Goal: Information Seeking & Learning: Learn about a topic

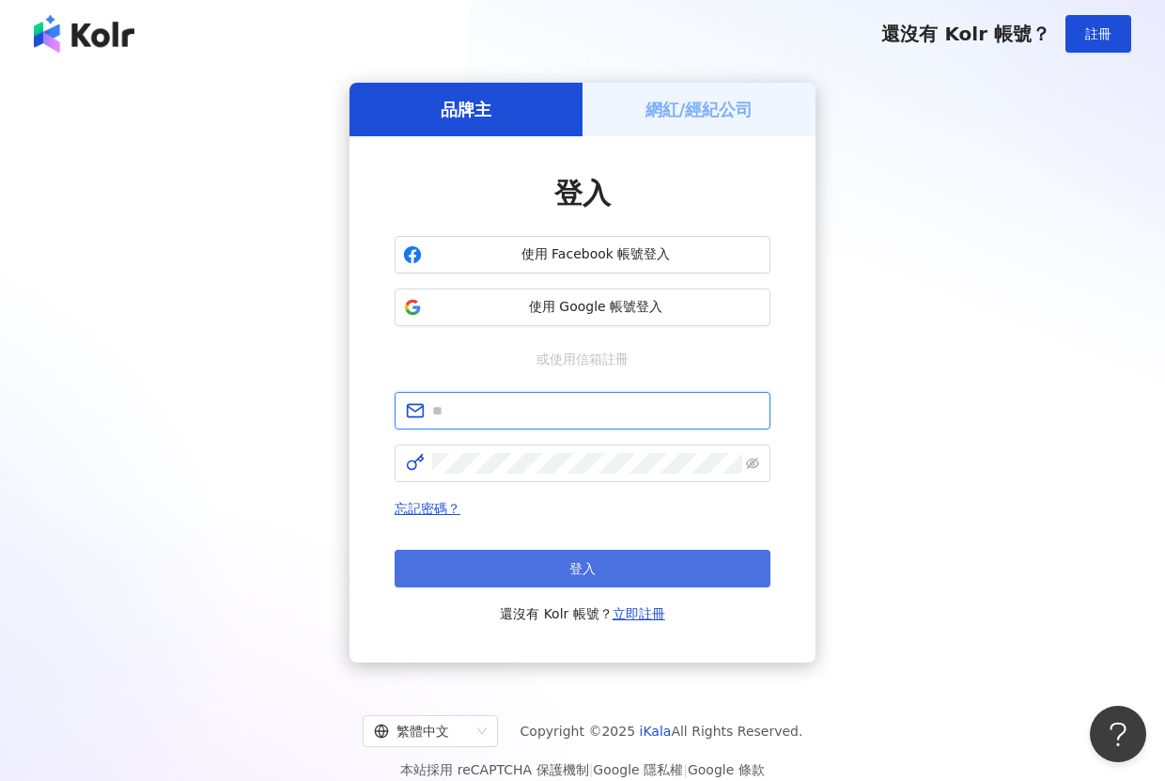
type input "**********"
click at [550, 563] on button "登入" at bounding box center [583, 569] width 376 height 38
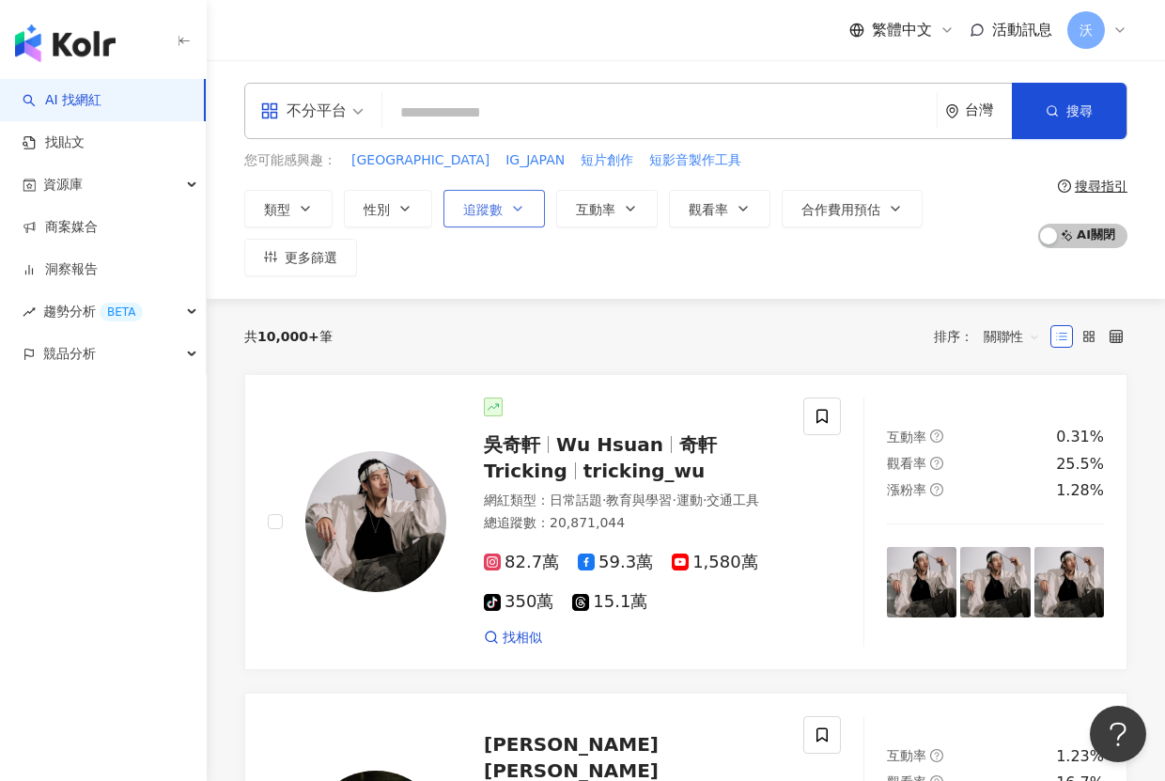
click at [475, 213] on span "追蹤數" at bounding box center [482, 209] width 39 height 15
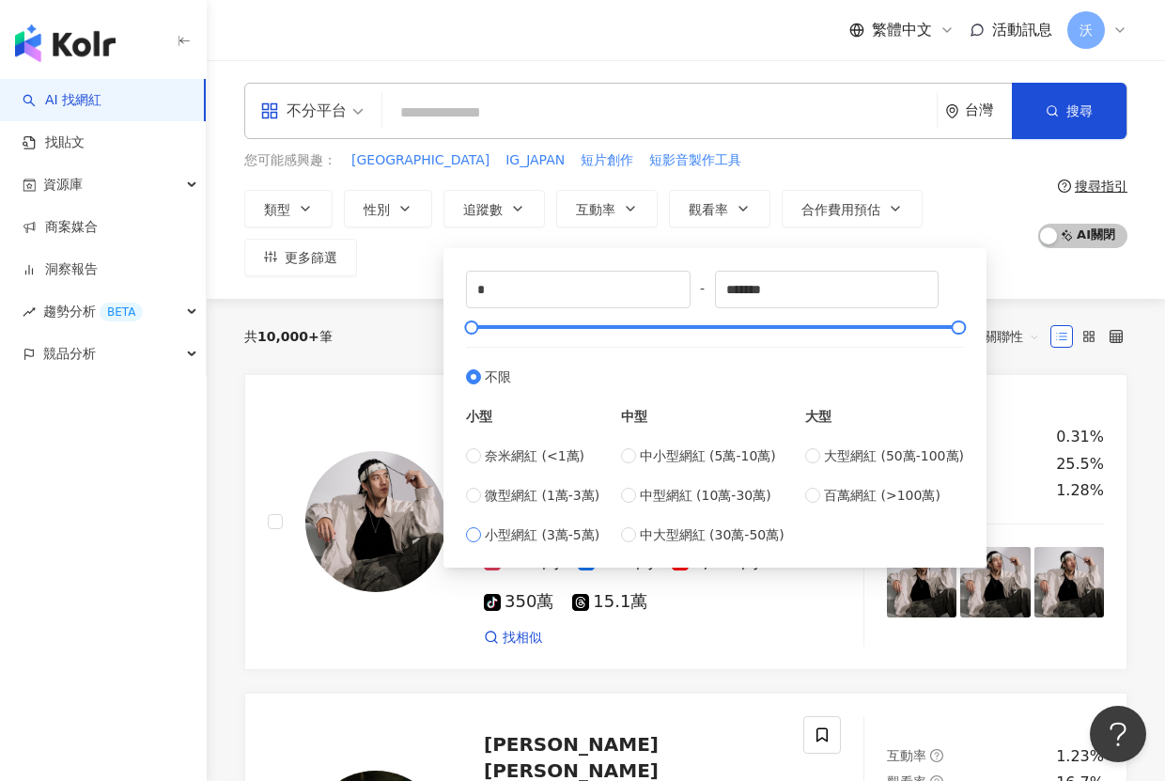
type input "*****"
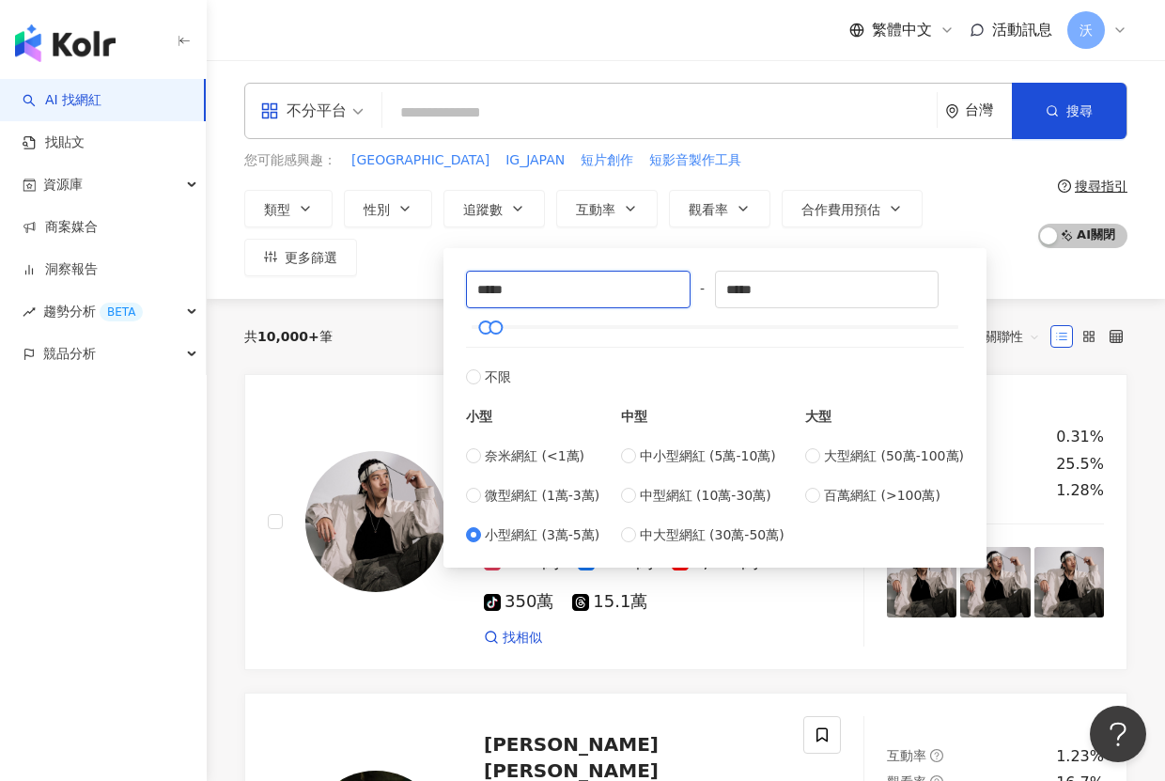
drag, startPoint x: 532, startPoint y: 293, endPoint x: 465, endPoint y: 280, distance: 68.0
click at [462, 283] on div "***** - ***** 不限 小型 奈米網紅 (<1萬) 微型網紅 (1萬-3萬) 小型網紅 (3萬-5萬) 中型 中小型網紅 (5萬-10萬) 中型網紅…" at bounding box center [715, 407] width 521 height 297
type input "*****"
click at [697, 334] on div "***** - ***** 不限 小型 奈米網紅 (<1萬) 微型網紅 (1萬-3萬) 小型網紅 (3萬-5萬) 中型 中小型網紅 (5萬-10萬) 中型網紅…" at bounding box center [715, 408] width 498 height 274
click at [741, 247] on div "***** - ***** 不限 小型 奈米網紅 (<1萬) 微型網紅 (1萬-3萬) 小型網紅 (3萬-5萬) 中型 中小型網紅 (5萬-10萬) 中型網紅…" at bounding box center [715, 403] width 543 height 329
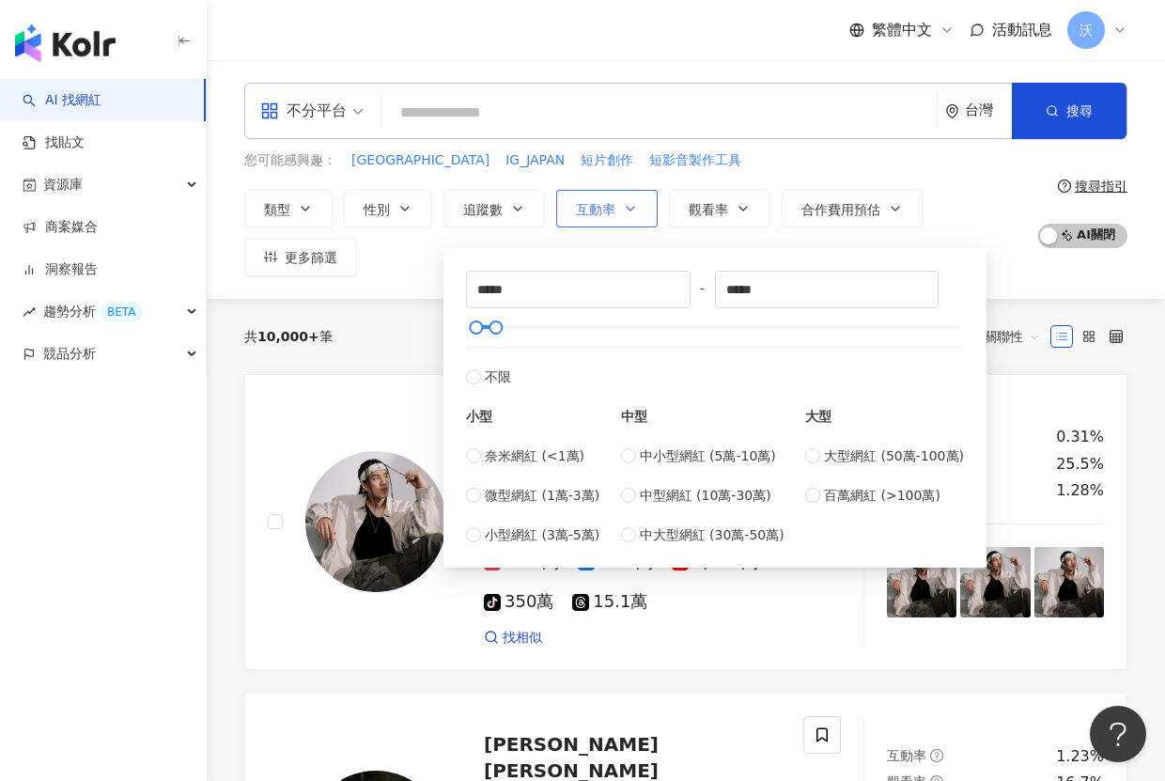
click at [570, 203] on button "互動率" at bounding box center [606, 209] width 101 height 38
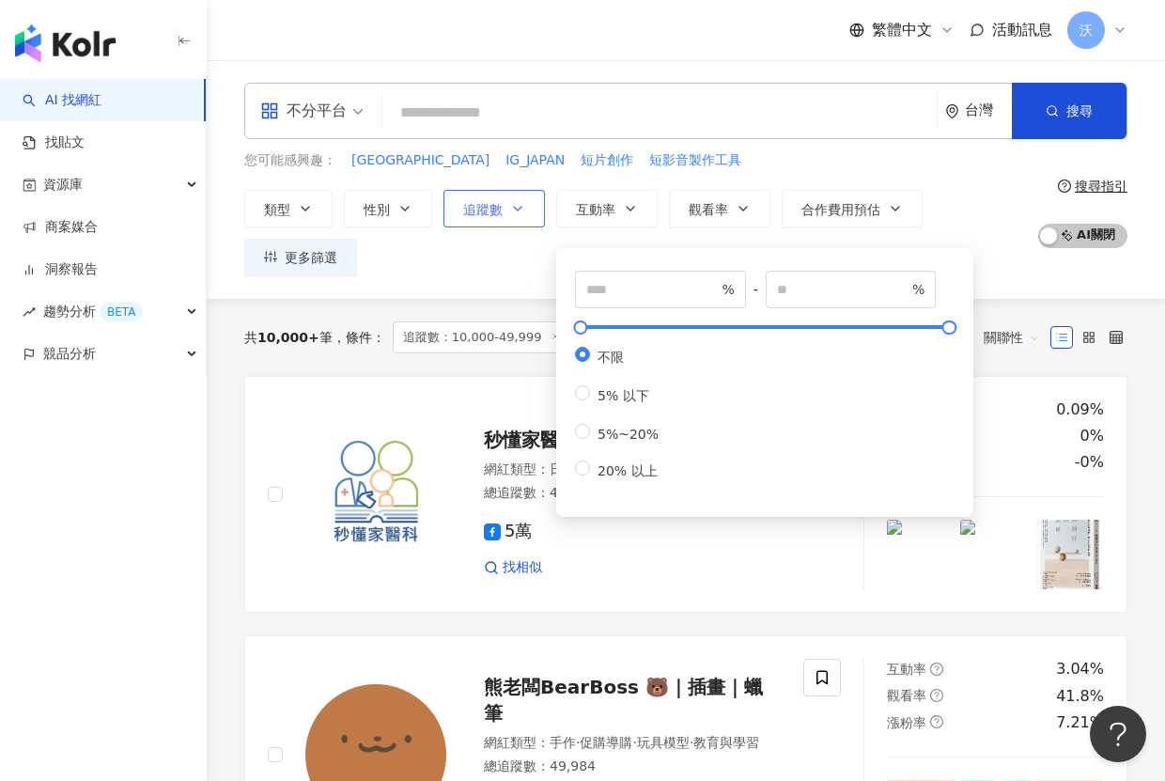
click at [465, 210] on span "追蹤數" at bounding box center [482, 209] width 39 height 15
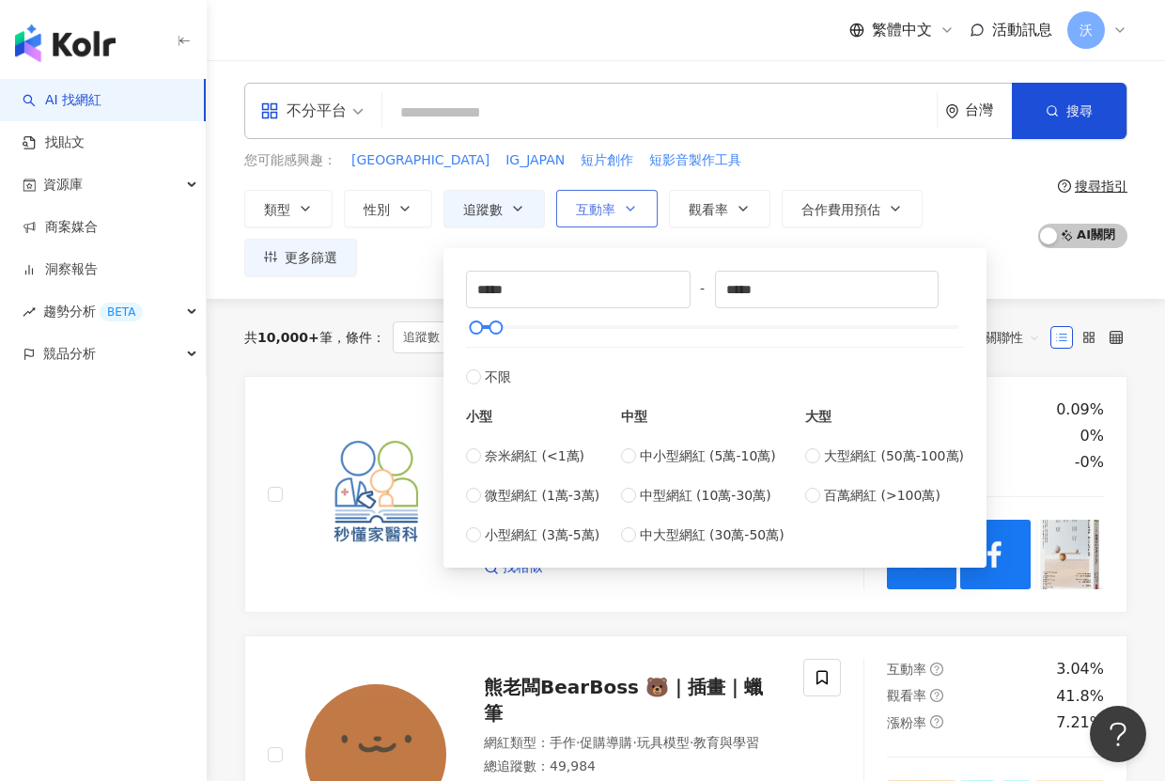
click at [580, 191] on button "互動率" at bounding box center [606, 209] width 101 height 38
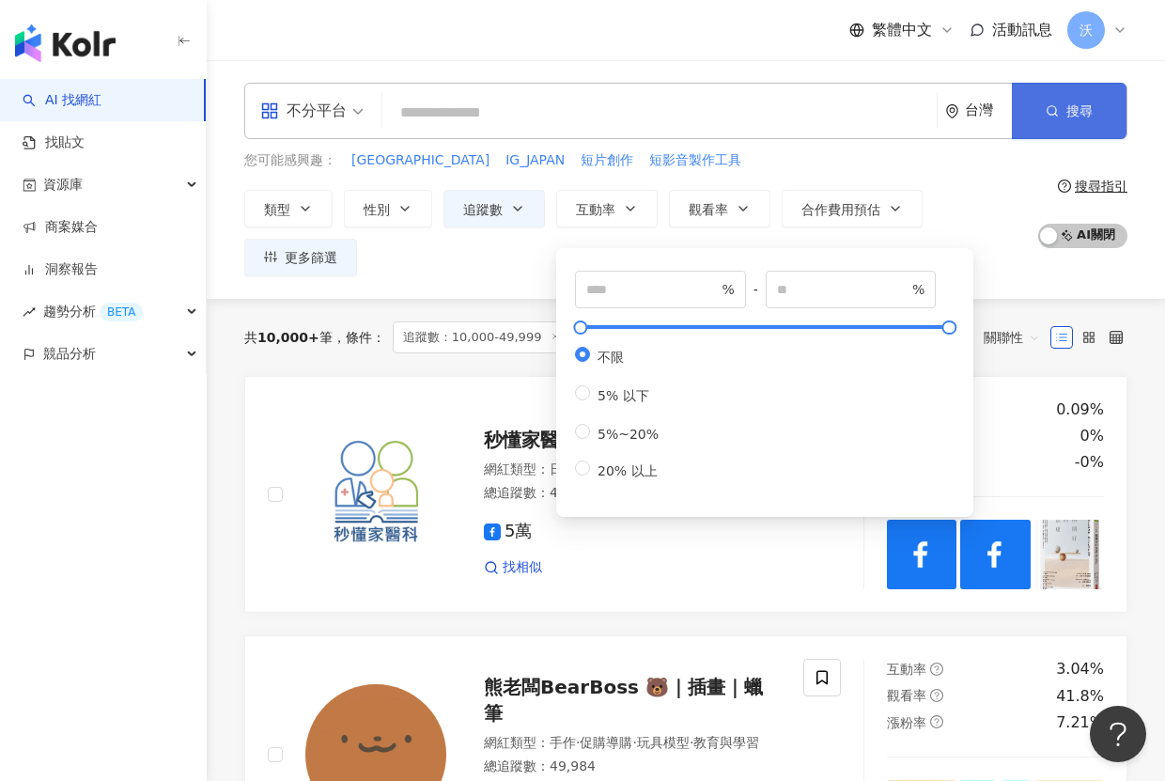
click at [1070, 98] on button "搜尋" at bounding box center [1069, 111] width 115 height 56
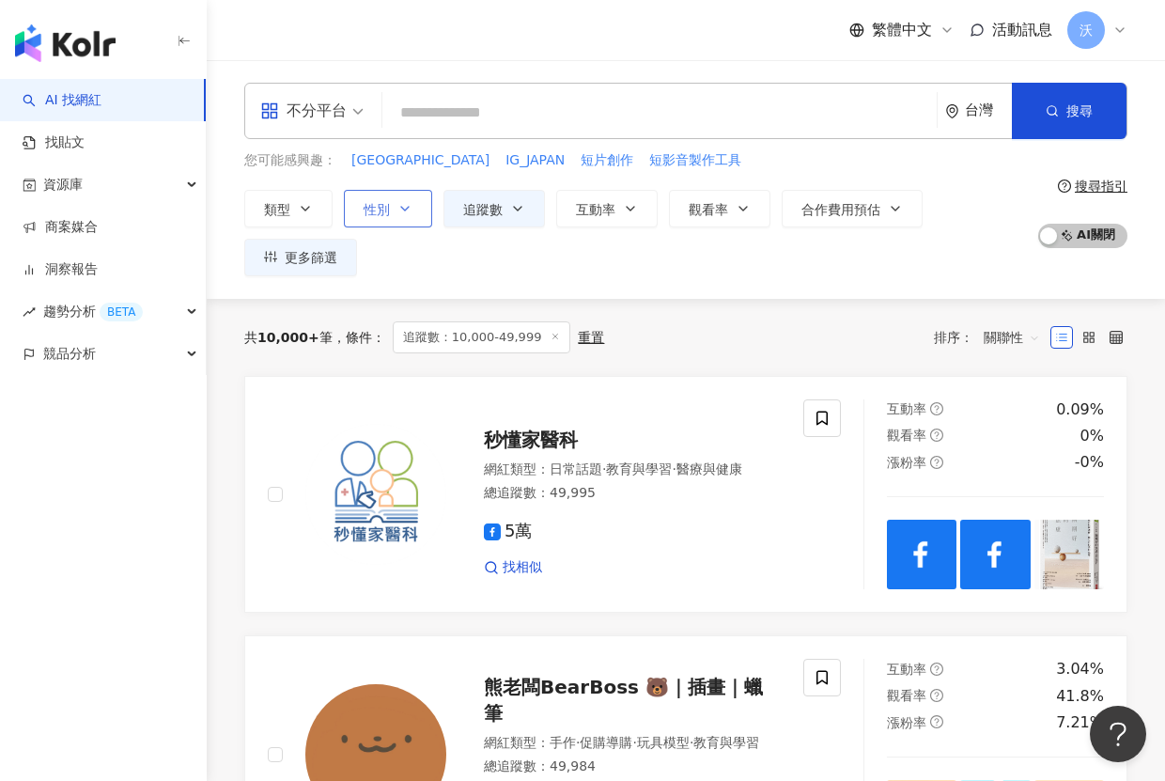
click at [366, 202] on span "性別" at bounding box center [377, 209] width 26 height 15
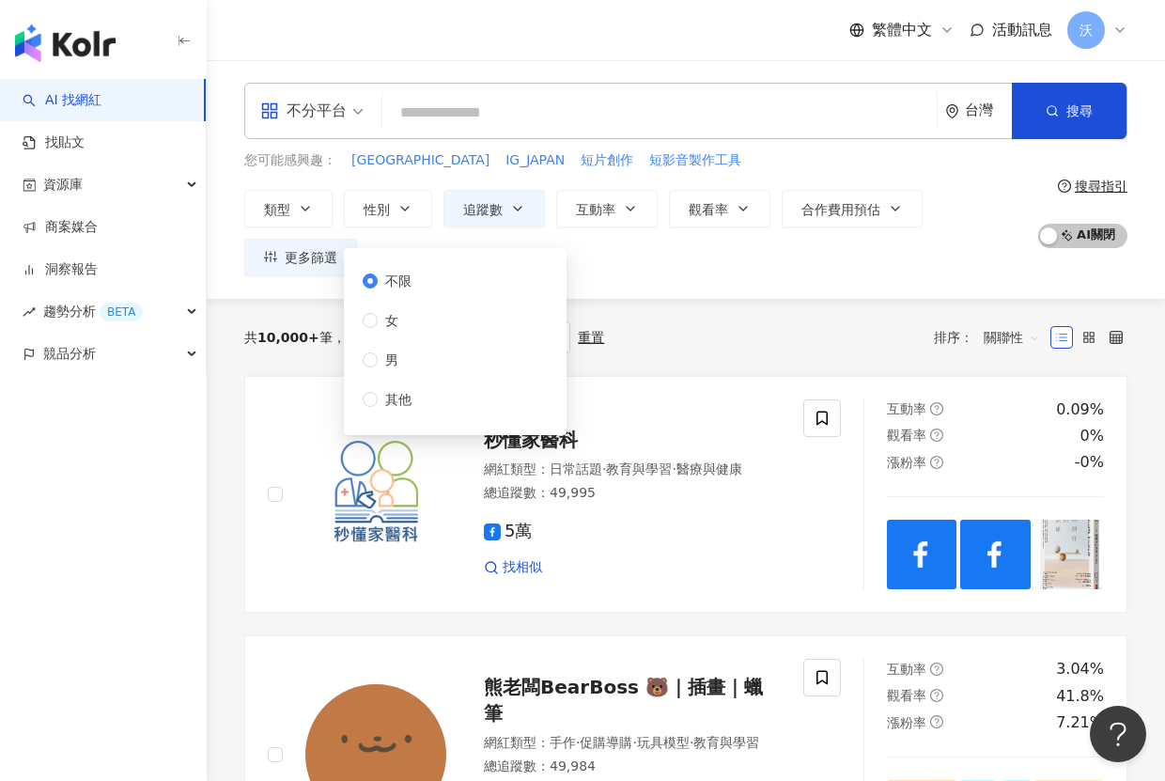
click at [713, 294] on div "不分平台 台灣 搜尋 您可能感興趣： JAPAN IG_JAPAN 短片創作 短影音製作工具 類型 性別 追蹤數 互動率 觀看率 合作費用預估 更多篩選 **…" at bounding box center [686, 179] width 959 height 239
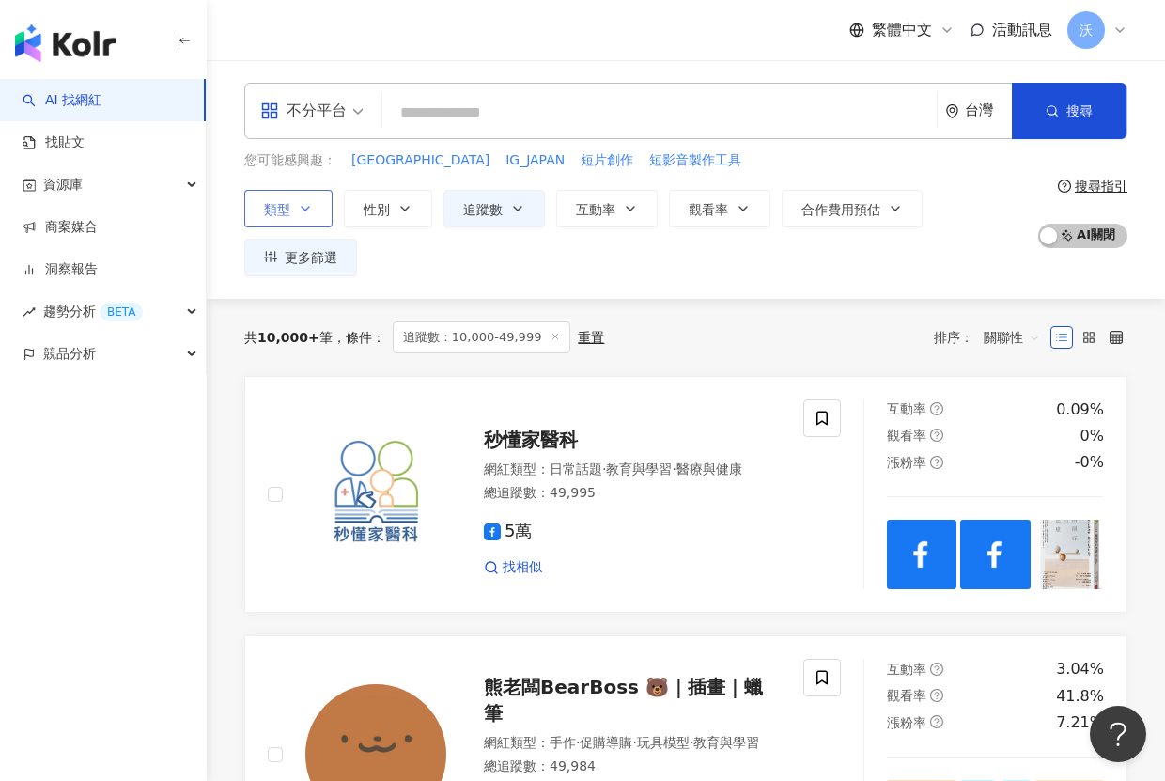
click at [300, 197] on button "類型" at bounding box center [288, 209] width 88 height 38
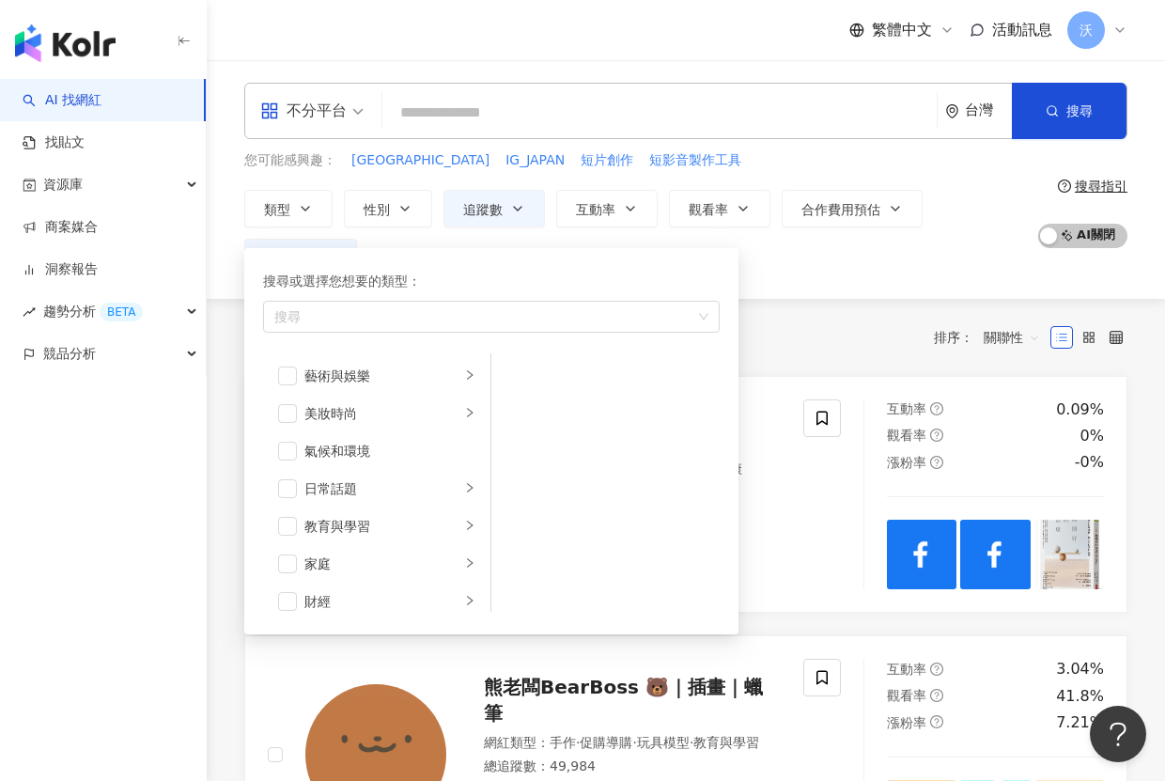
click at [829, 287] on div "不分平台 台灣 搜尋 您可能感興趣： JAPAN IG_JAPAN 短片創作 短影音製作工具 類型 搜尋或選擇您想要的類型： 搜尋 藝術與娛樂 美妝時尚 氣候…" at bounding box center [686, 179] width 959 height 239
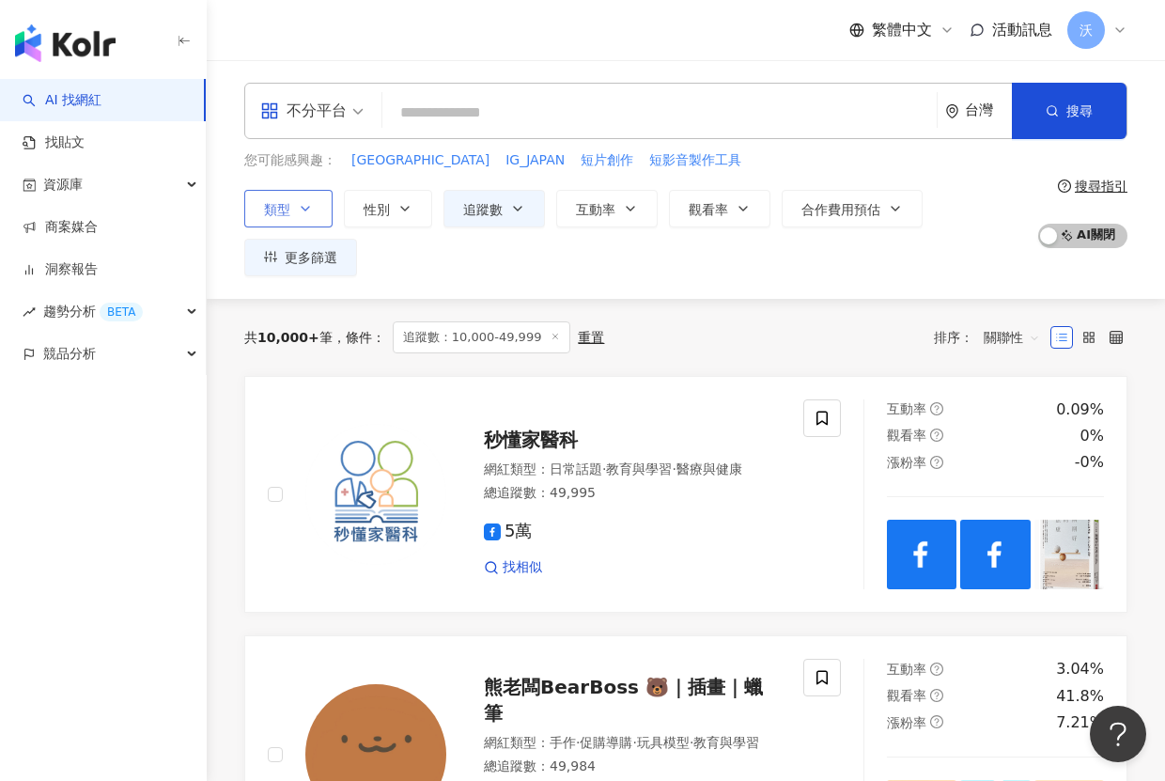
click at [305, 196] on button "類型" at bounding box center [288, 209] width 88 height 38
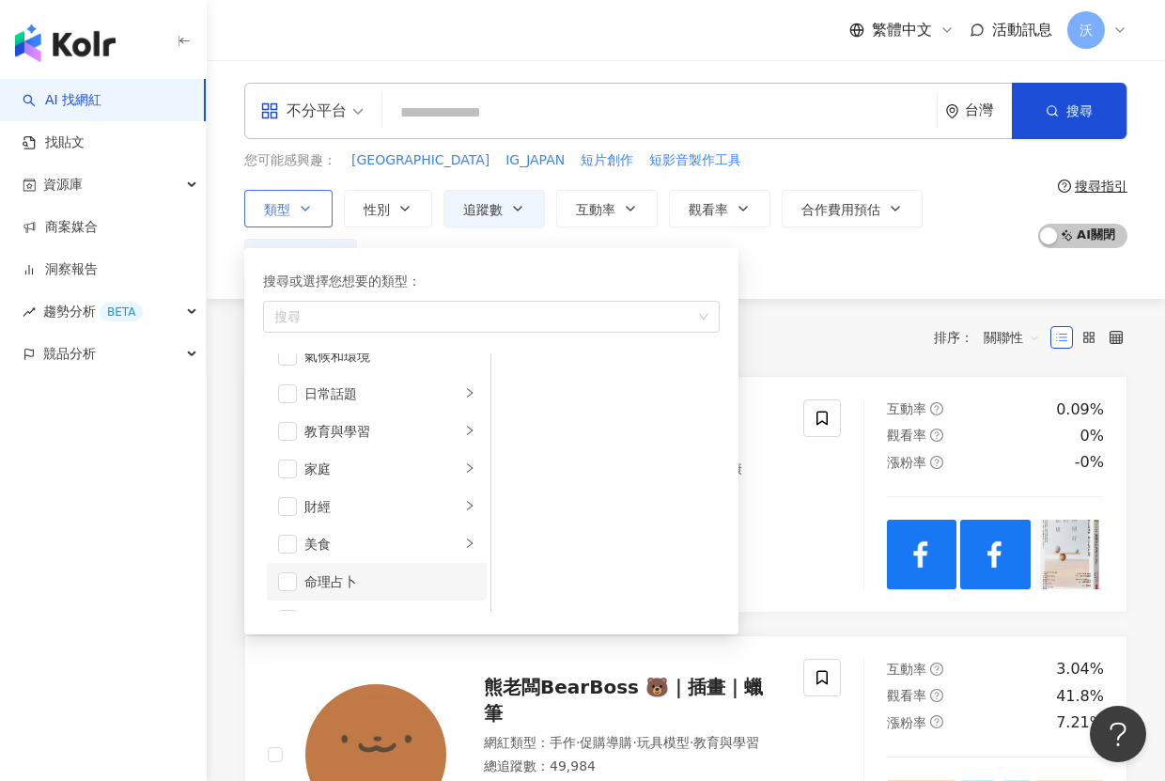
scroll to position [188, 0]
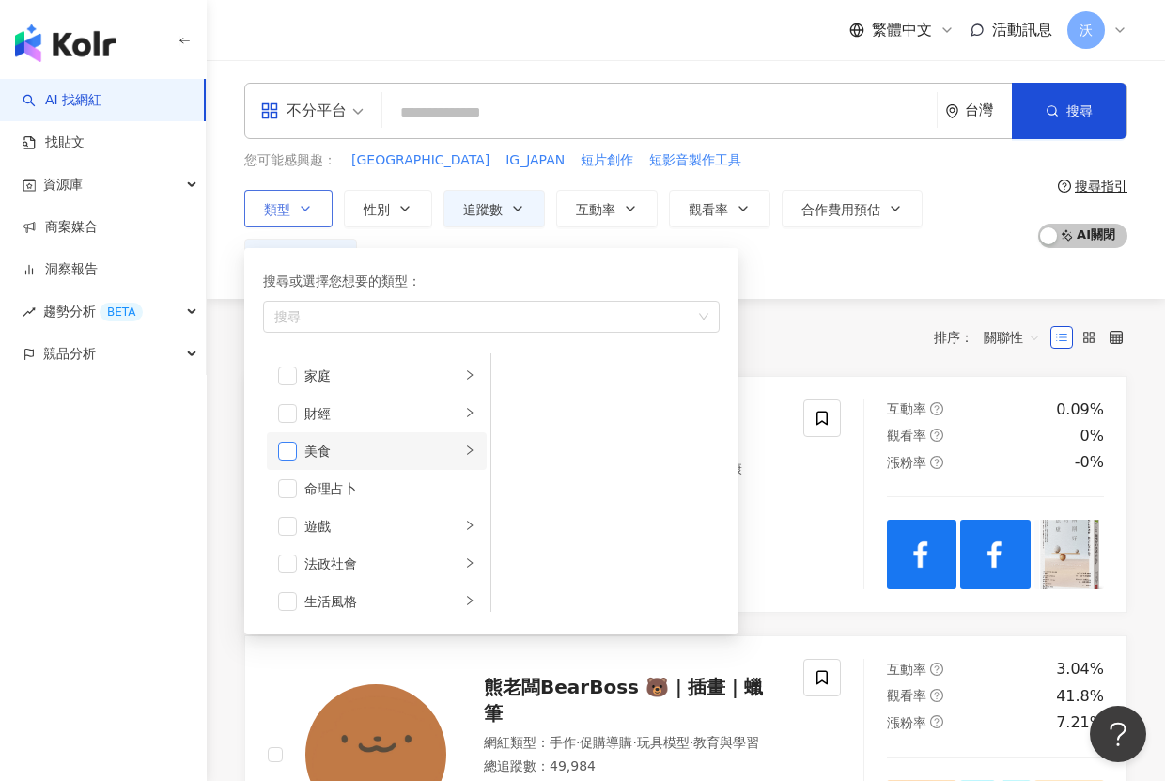
click at [283, 447] on span "button" at bounding box center [287, 451] width 19 height 19
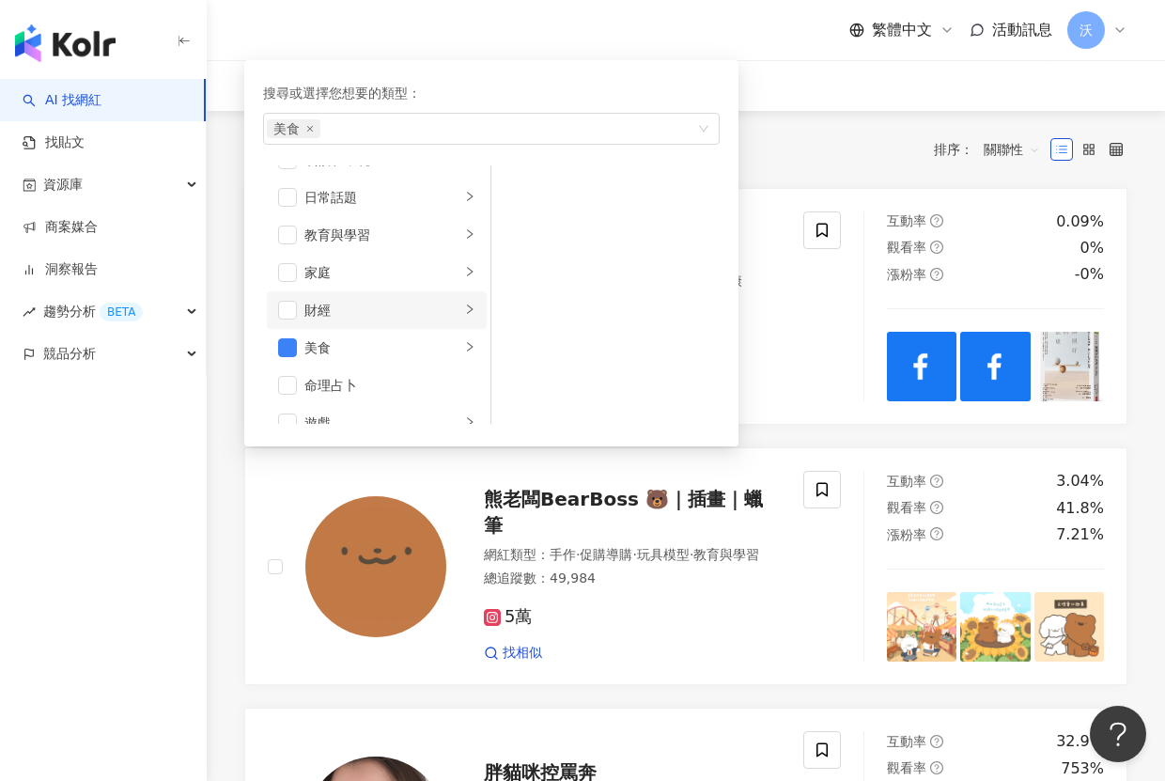
scroll to position [0, 0]
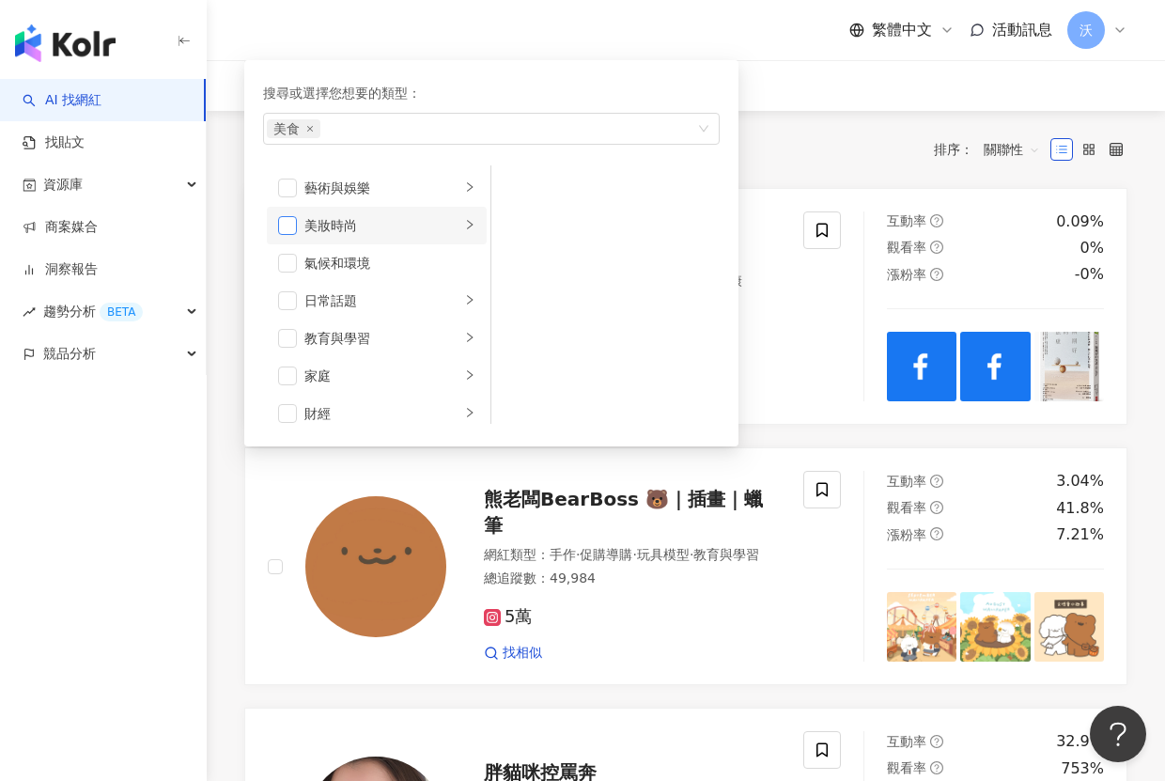
click at [290, 232] on span "button" at bounding box center [287, 225] width 19 height 19
click at [275, 298] on li "日常話題" at bounding box center [377, 301] width 220 height 38
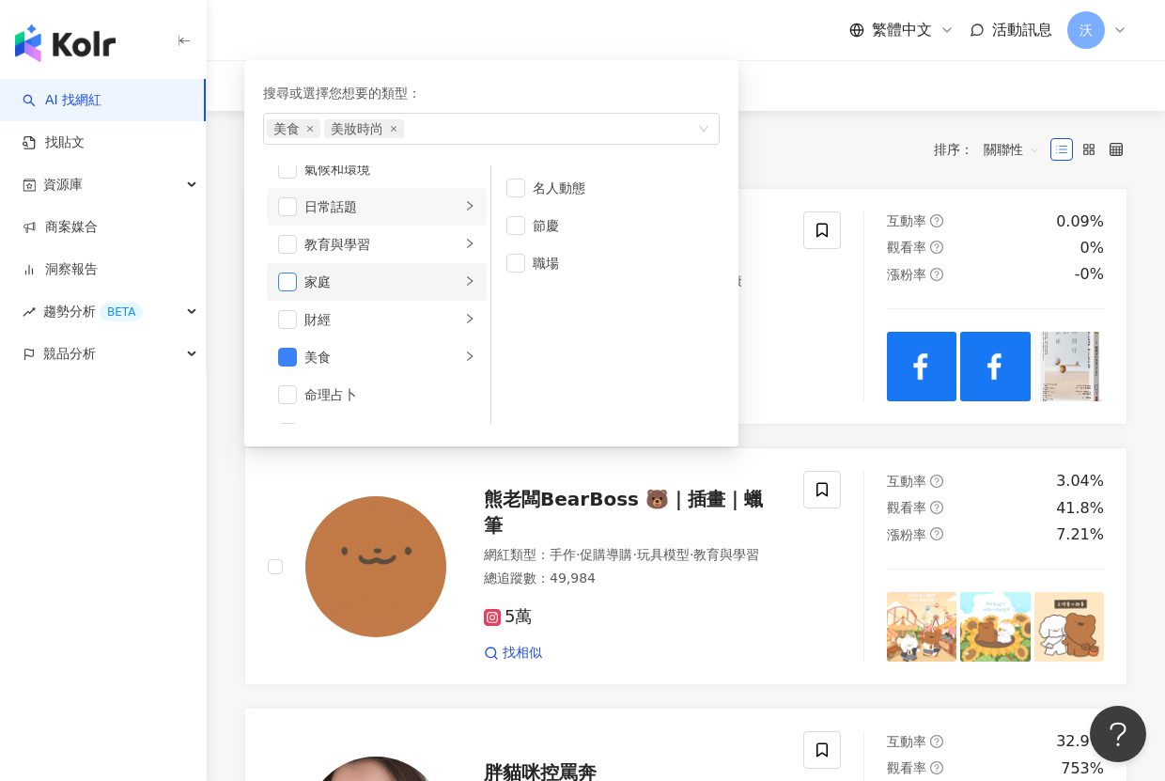
click at [290, 277] on span "button" at bounding box center [287, 282] width 19 height 19
drag, startPoint x: 601, startPoint y: 370, endPoint x: 596, endPoint y: 349, distance: 22.1
click at [600, 370] on ul "名人動態 節慶 職場" at bounding box center [606, 294] width 228 height 258
click at [837, 153] on div "共 10,000+ 筆 條件 ： 追蹤數：10,000-49,999 重置 排序： 關聯性" at bounding box center [685, 149] width 883 height 32
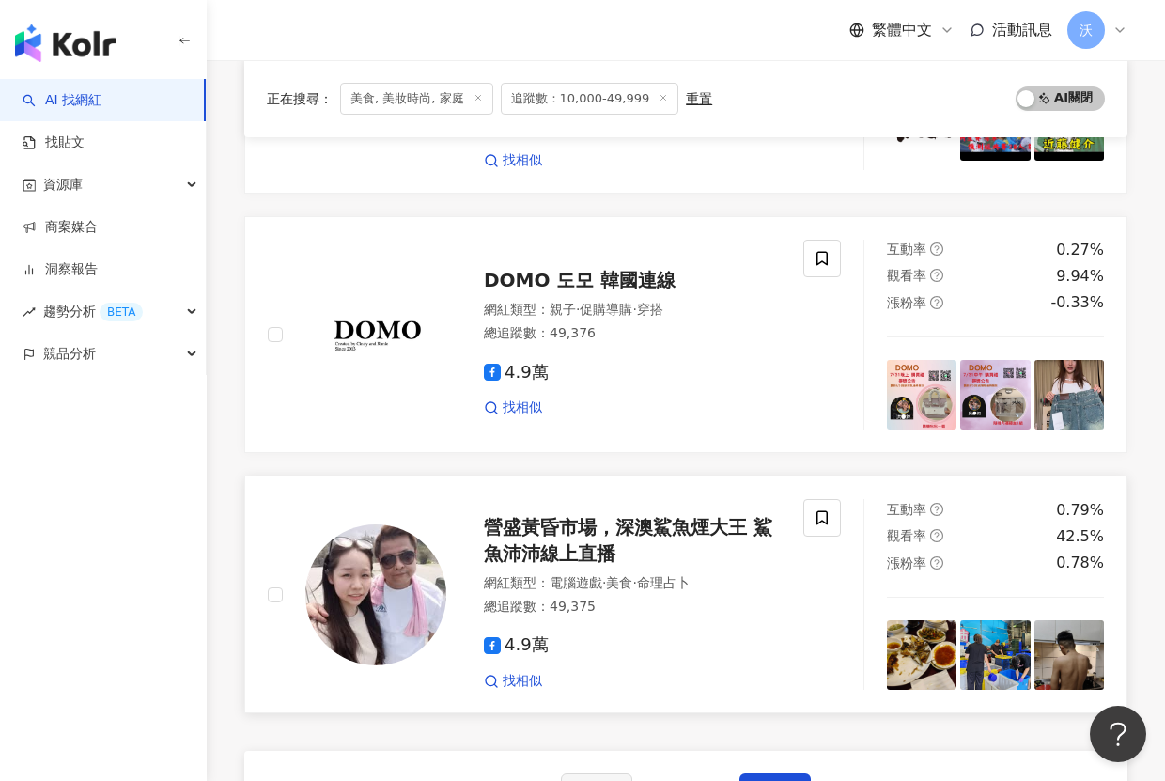
scroll to position [2855, 0]
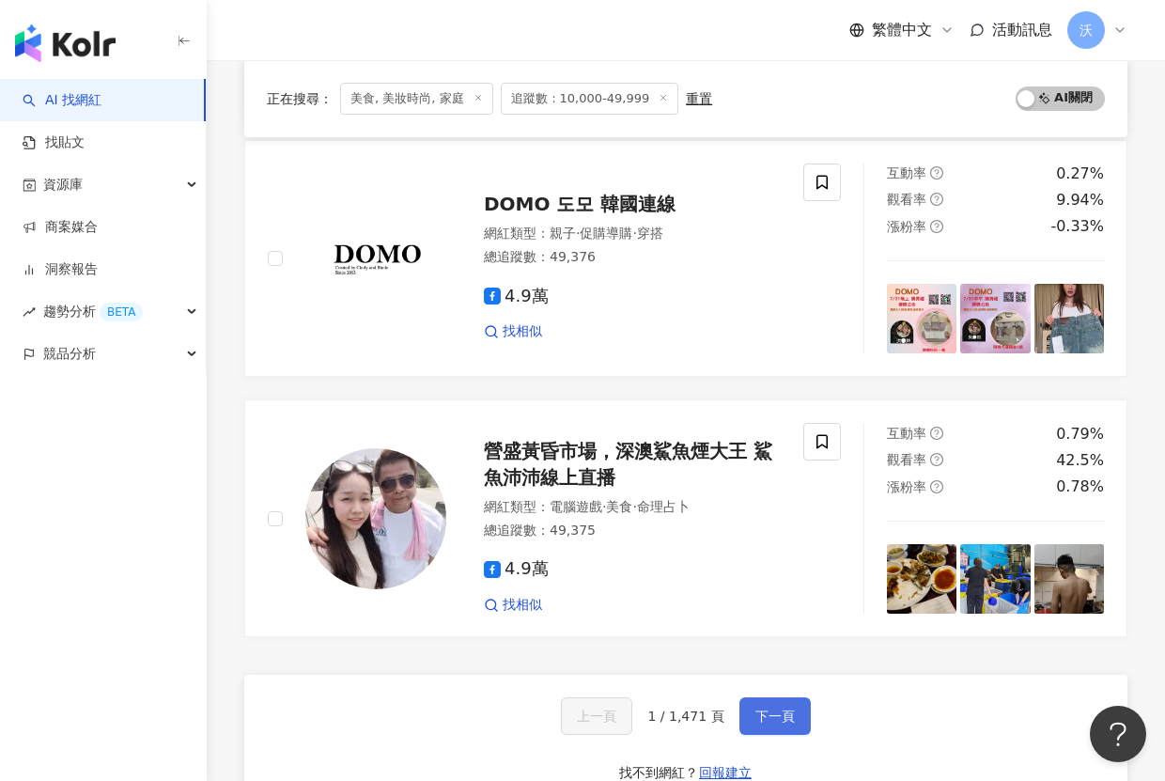
click at [783, 712] on span "下一頁" at bounding box center [775, 716] width 39 height 15
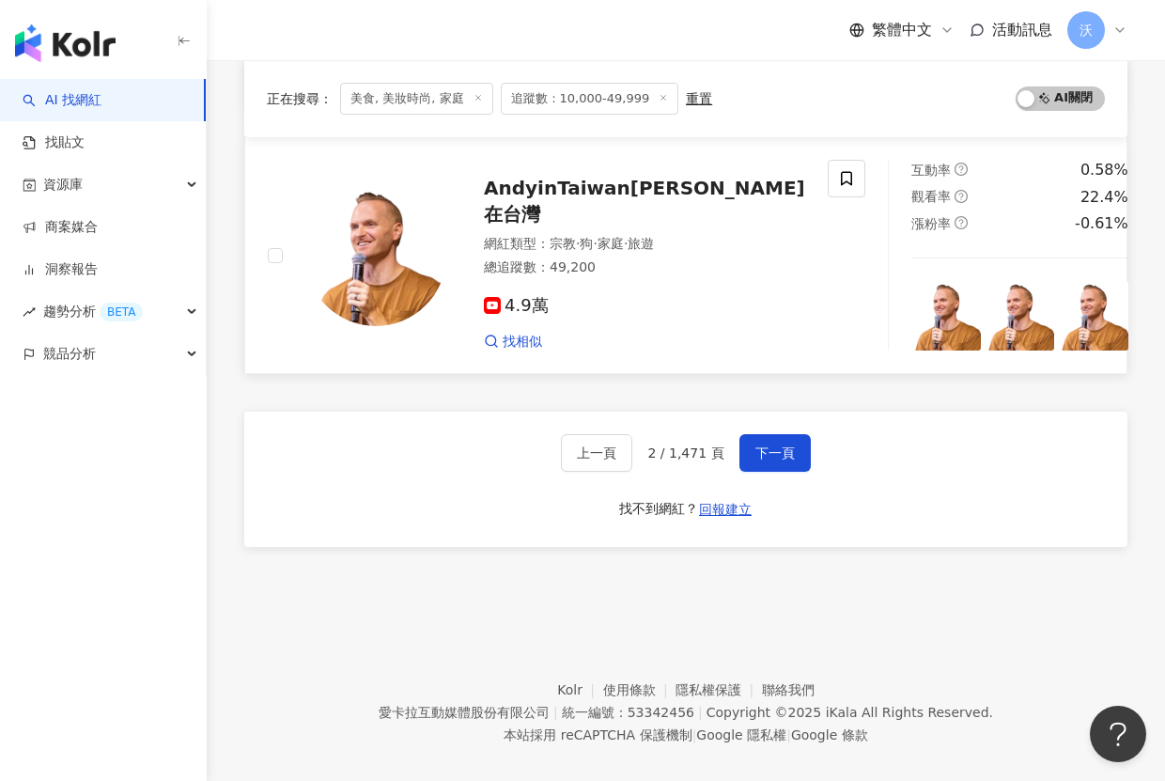
scroll to position [3119, 0]
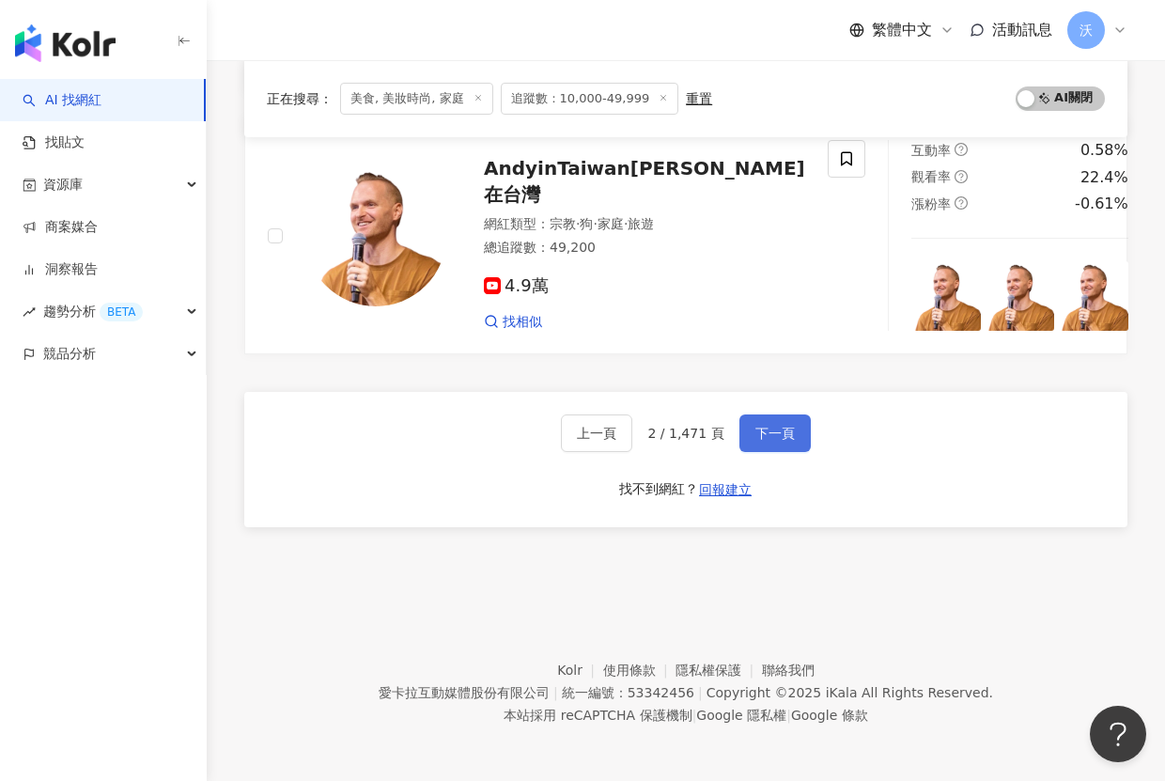
click at [758, 432] on span "下一頁" at bounding box center [775, 433] width 39 height 15
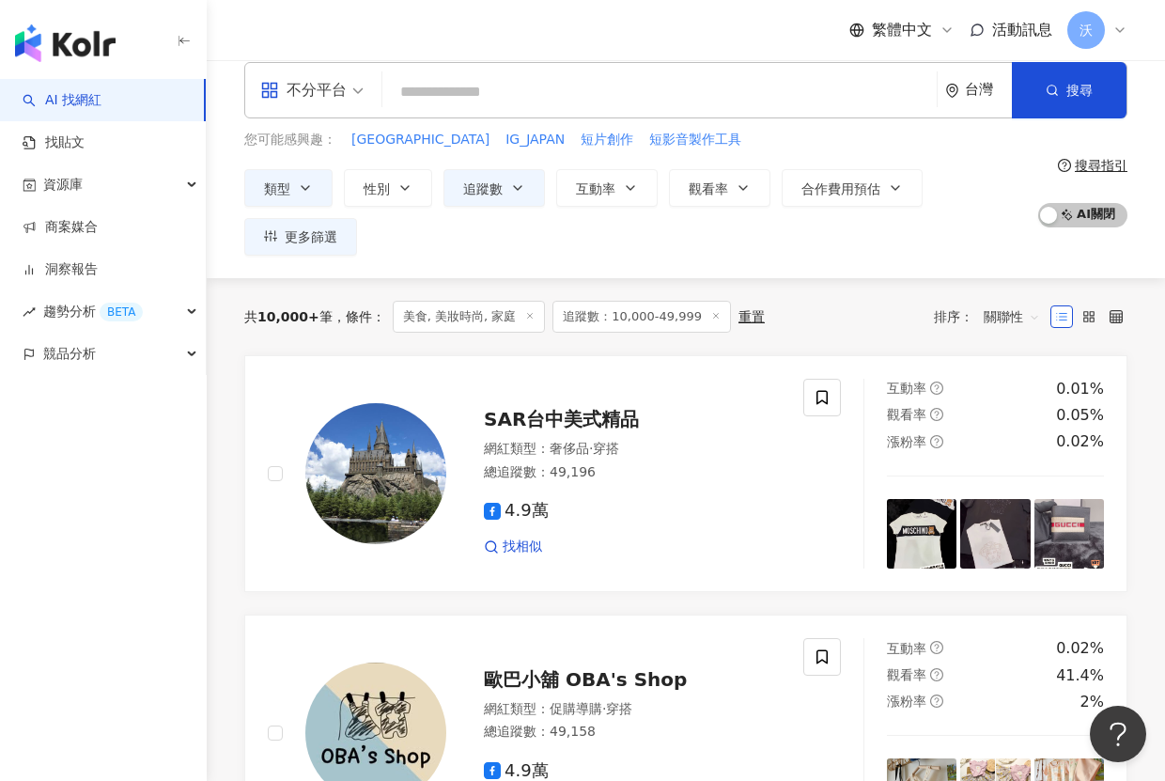
scroll to position [0, 0]
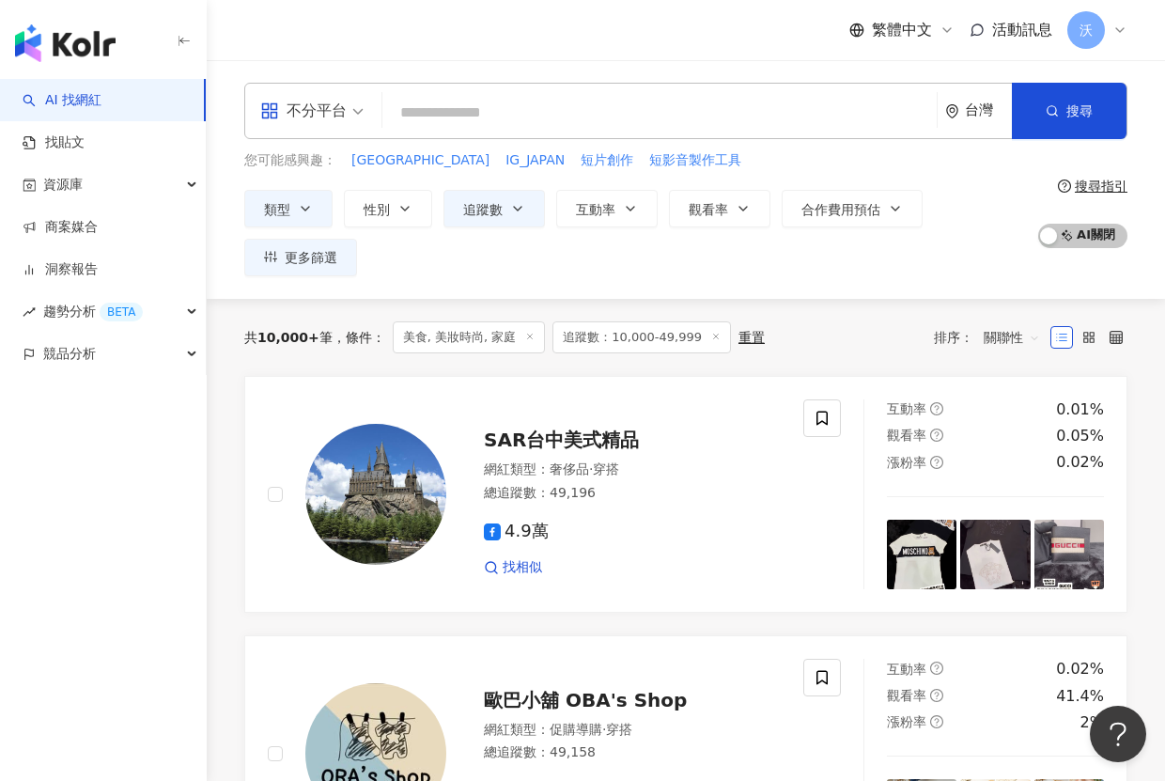
click at [619, 99] on input "search" at bounding box center [659, 113] width 539 height 36
click at [456, 113] on input "search" at bounding box center [659, 113] width 539 height 36
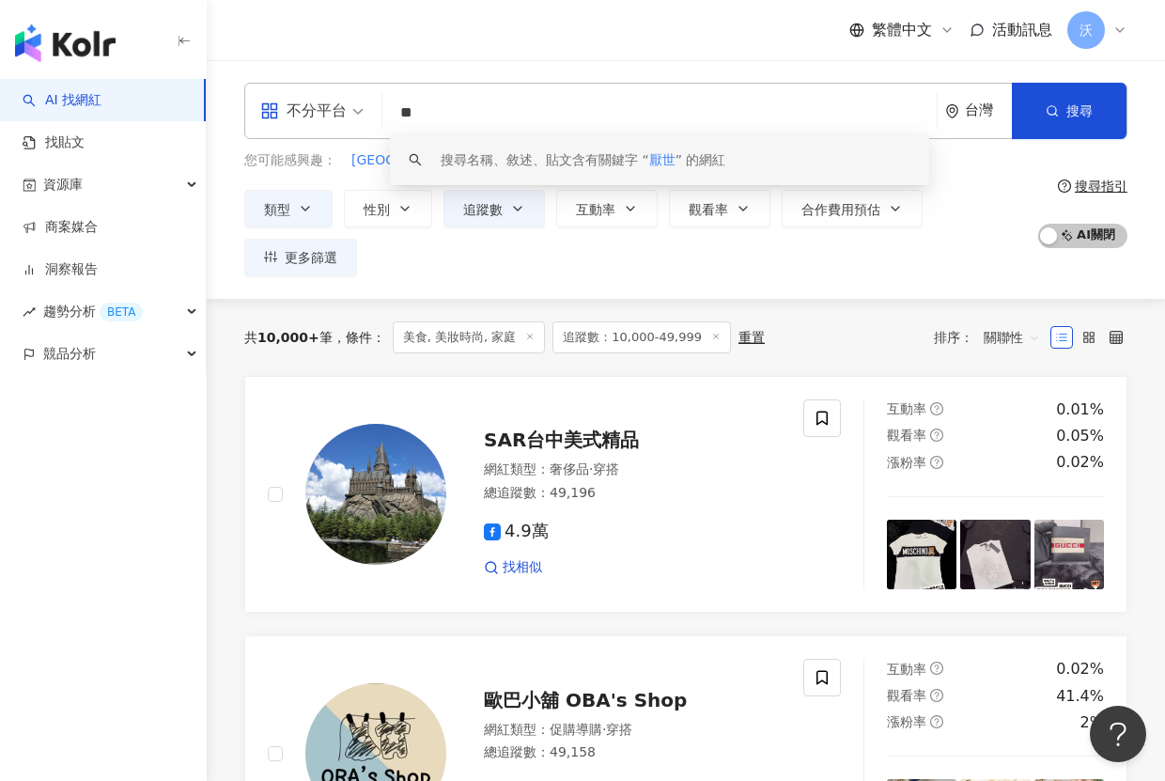
type input "**"
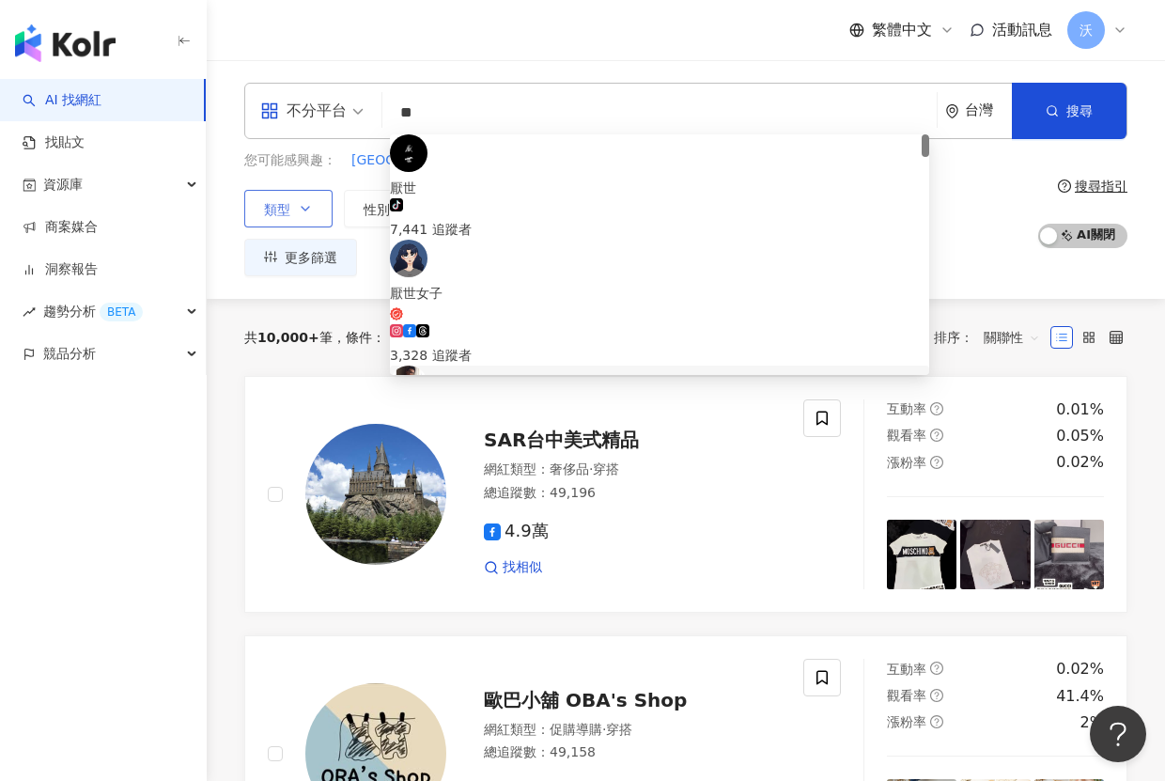
click at [308, 211] on icon "button" at bounding box center [305, 208] width 15 height 15
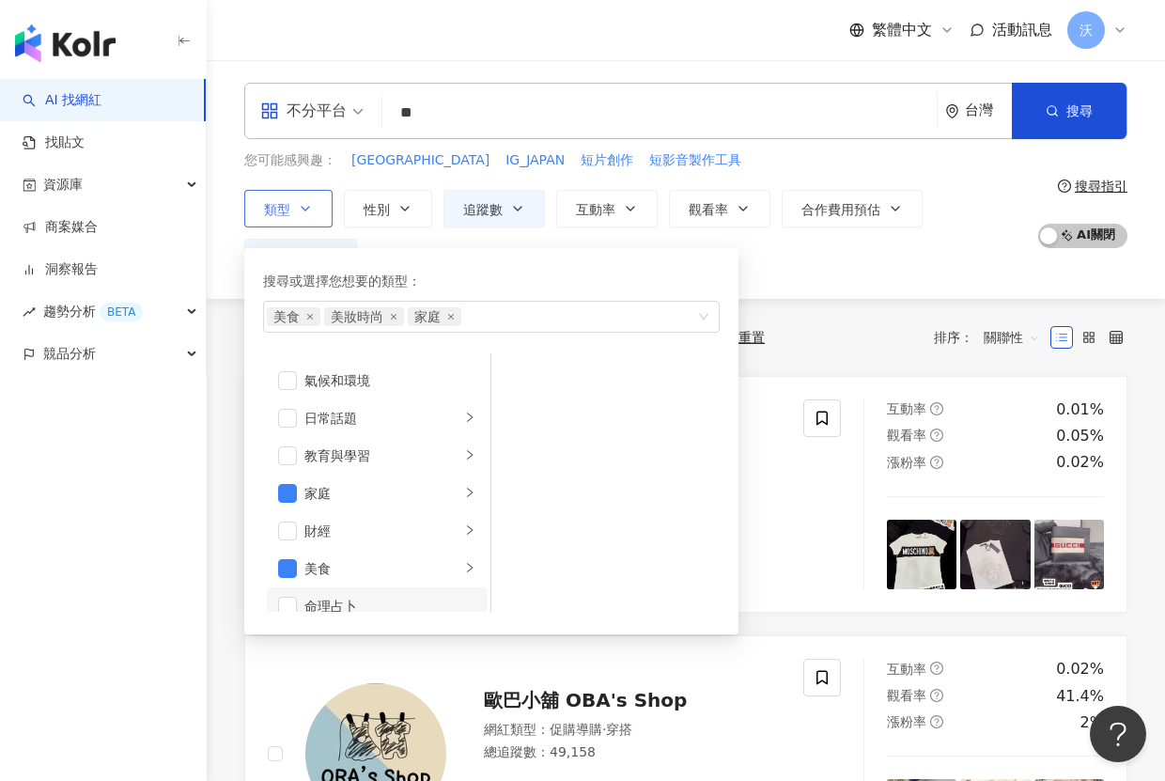
scroll to position [188, 0]
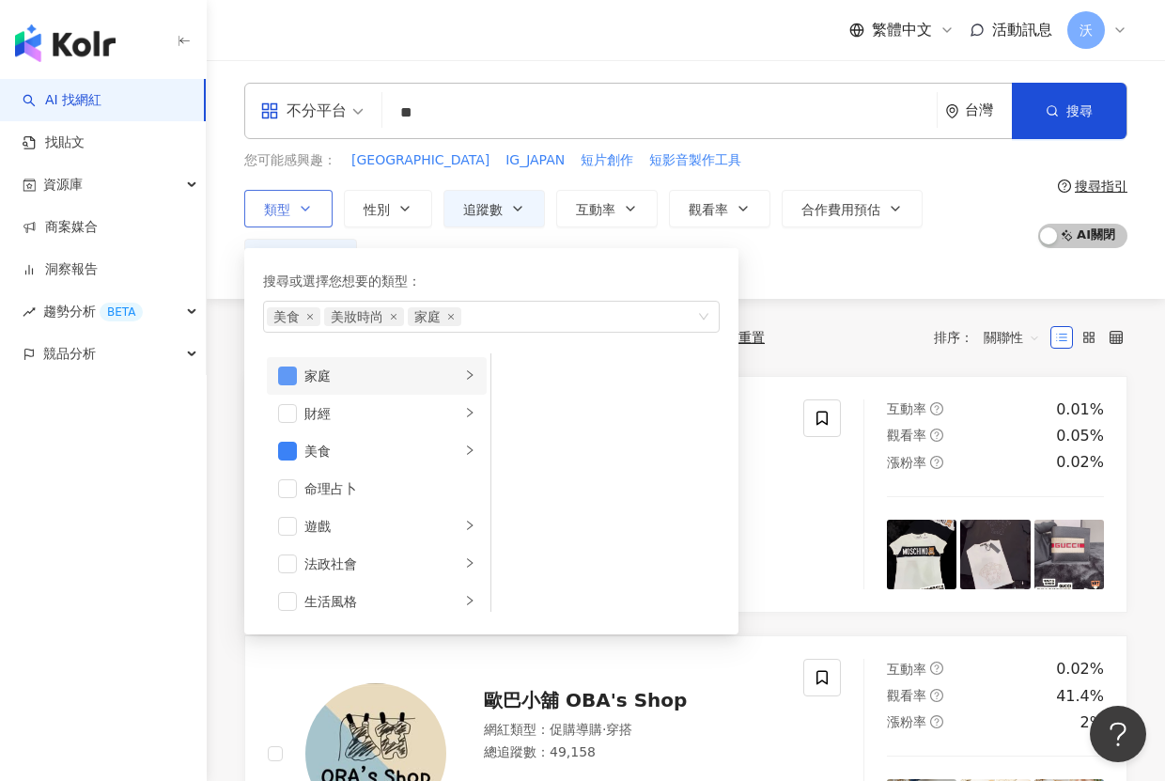
click at [281, 382] on span "button" at bounding box center [287, 376] width 19 height 19
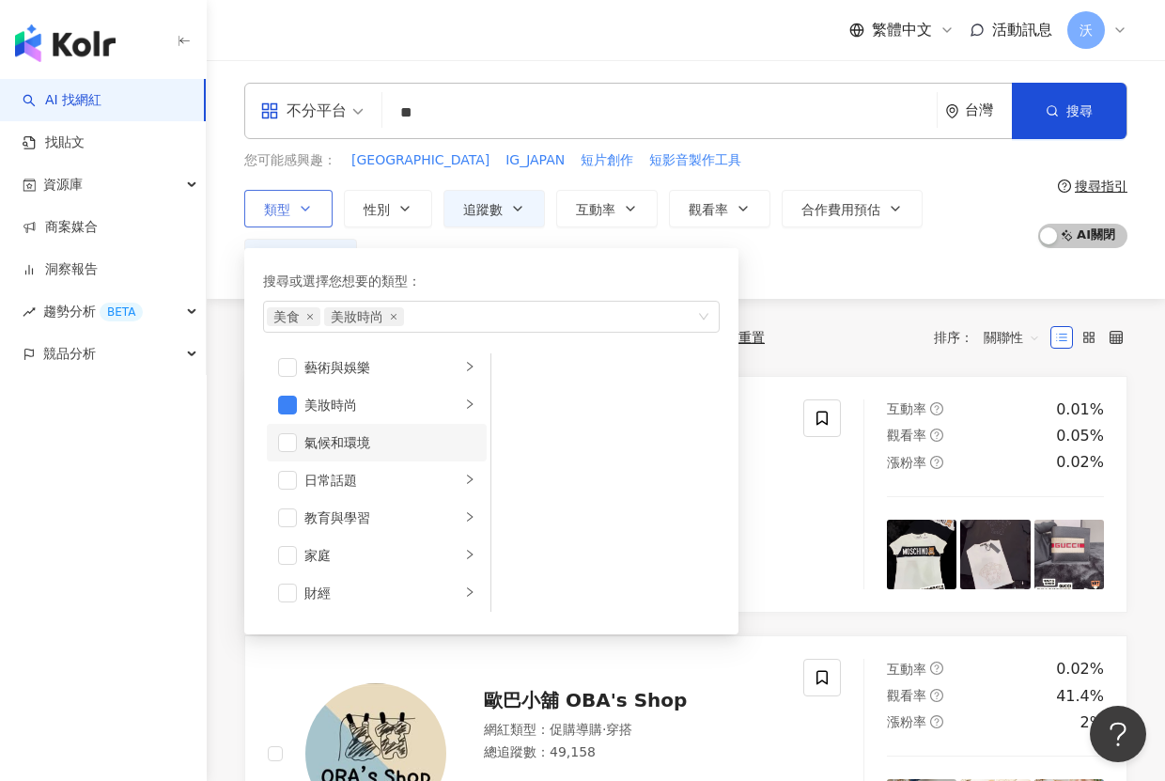
scroll to position [0, 0]
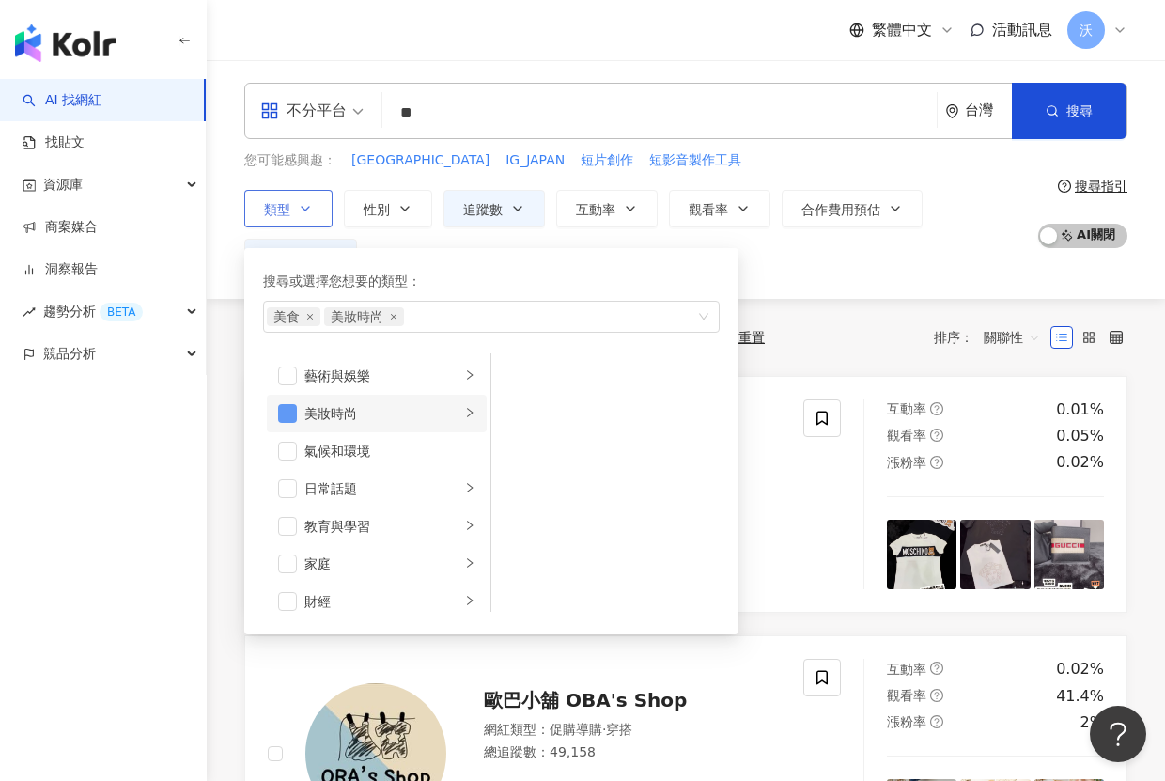
click at [279, 419] on span "button" at bounding box center [287, 413] width 19 height 19
click at [841, 268] on div "類型 搜尋或選擇您想要的類型： 美食 藝術與娛樂 美妝時尚 氣候和環境 日常話題 教育與學習 家庭 財經 美食 命理占卜 遊戲 法政社會 生活風格 影視娛樂 …" at bounding box center [636, 233] width 784 height 86
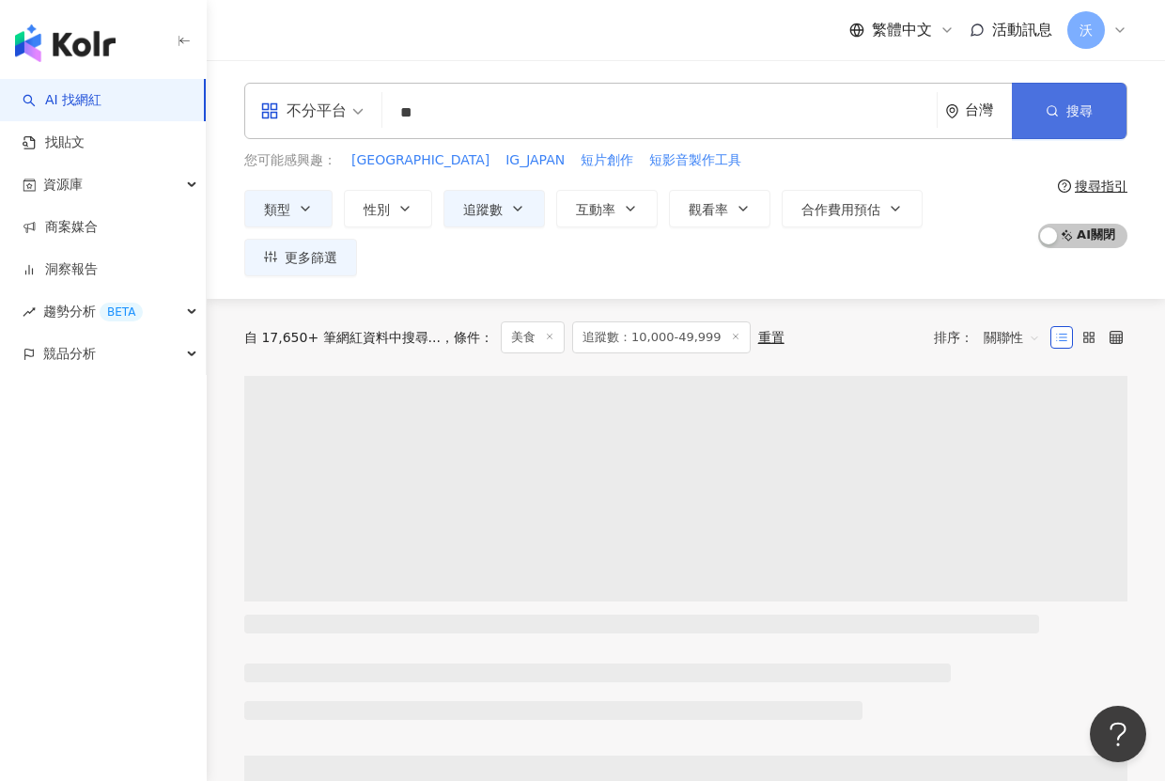
click at [1064, 111] on button "搜尋" at bounding box center [1069, 111] width 115 height 56
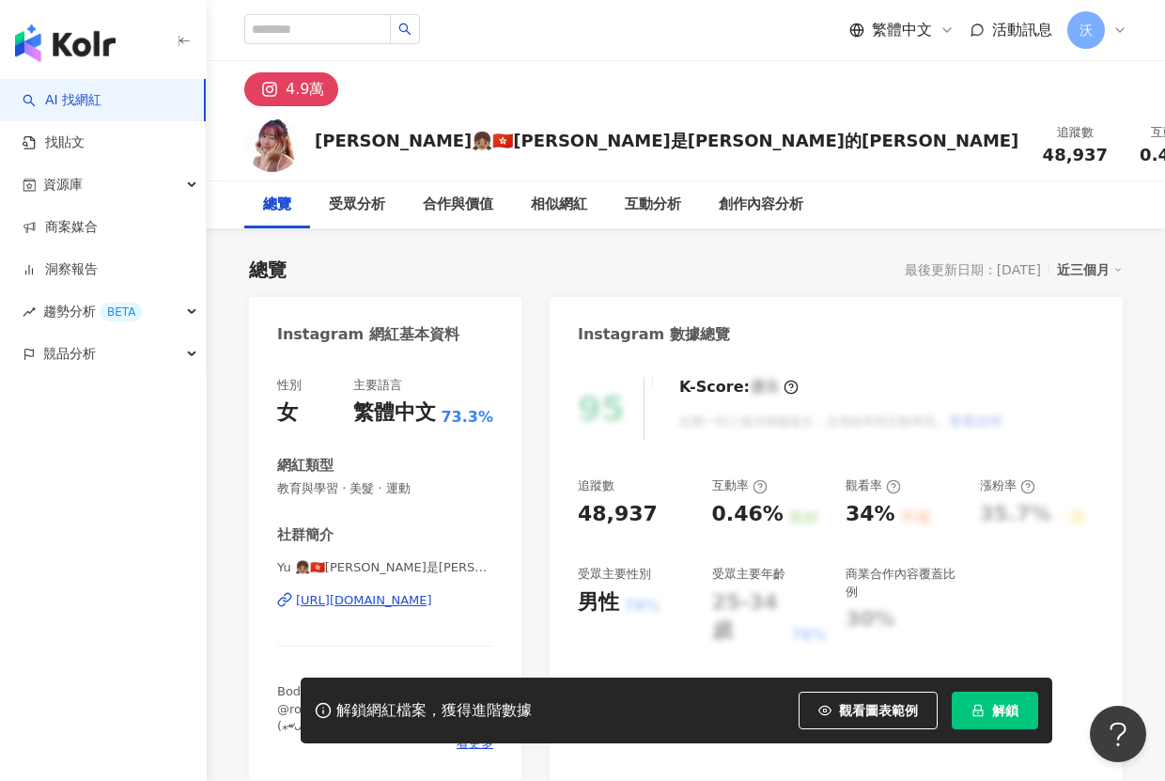
click at [383, 608] on div "https://www.instagram.com/aryuuu.c/" at bounding box center [364, 600] width 136 height 17
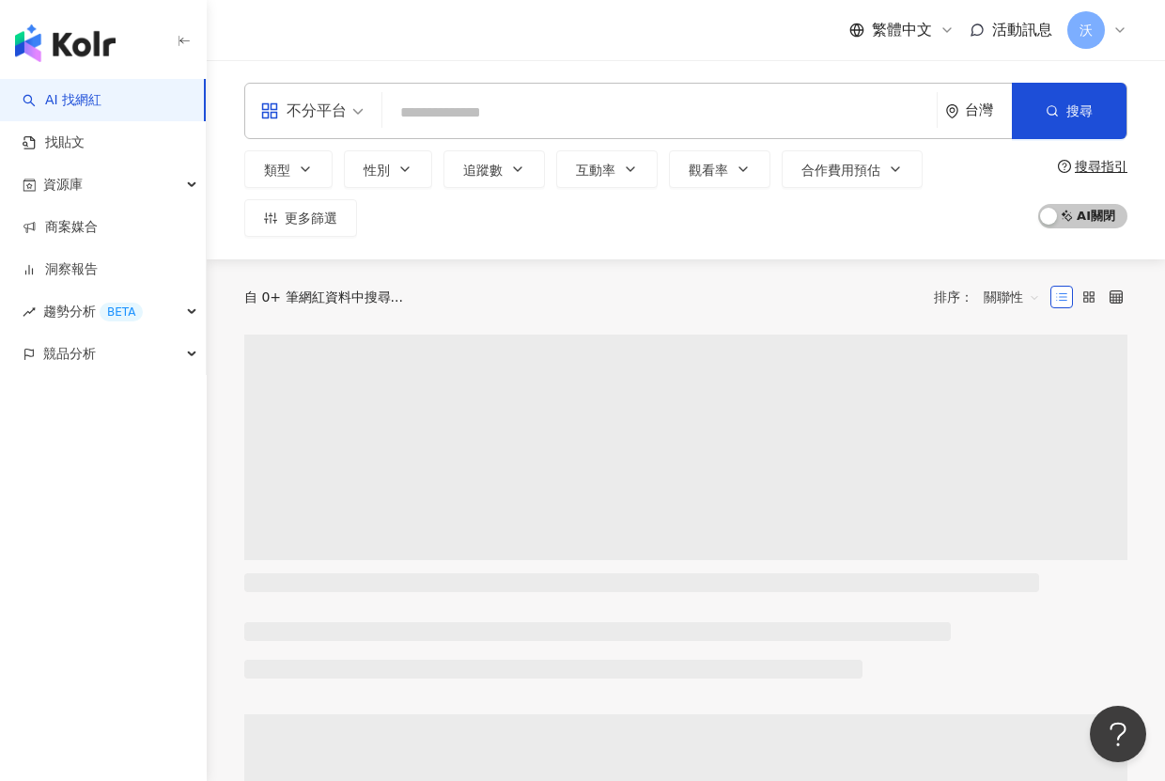
click at [427, 120] on input "search" at bounding box center [659, 113] width 539 height 36
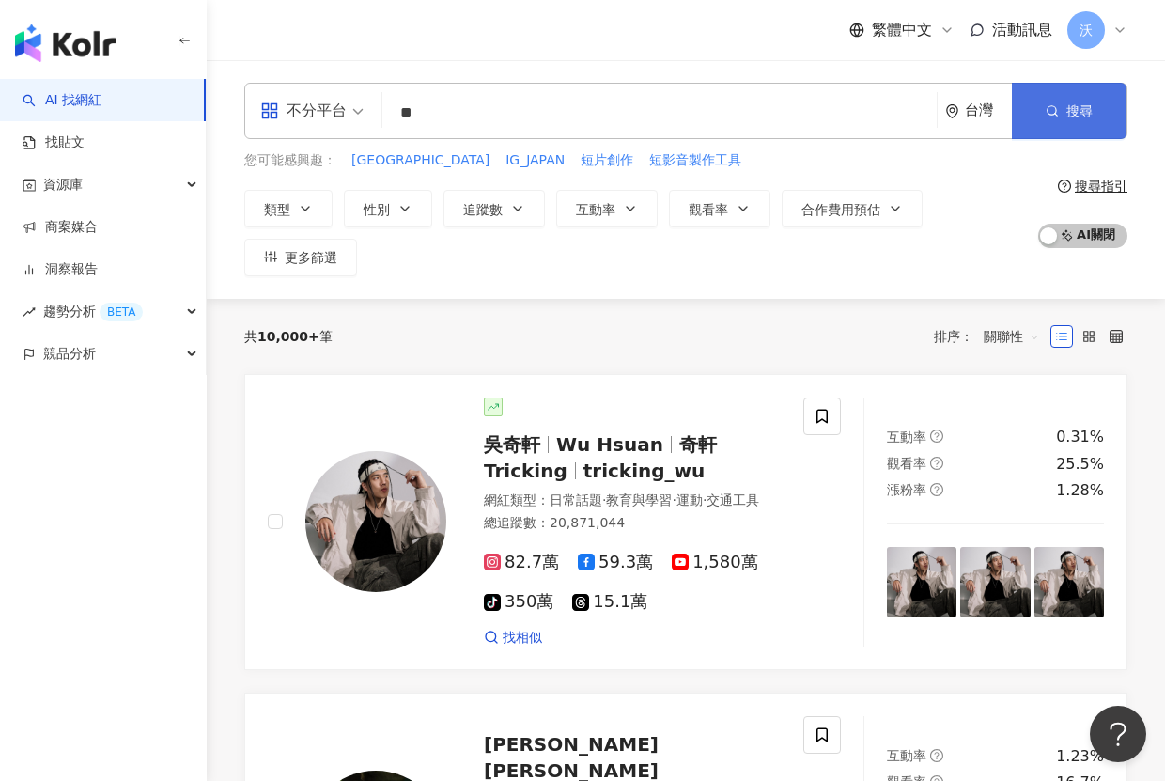
type input "**"
click at [1078, 122] on button "搜尋" at bounding box center [1069, 111] width 115 height 56
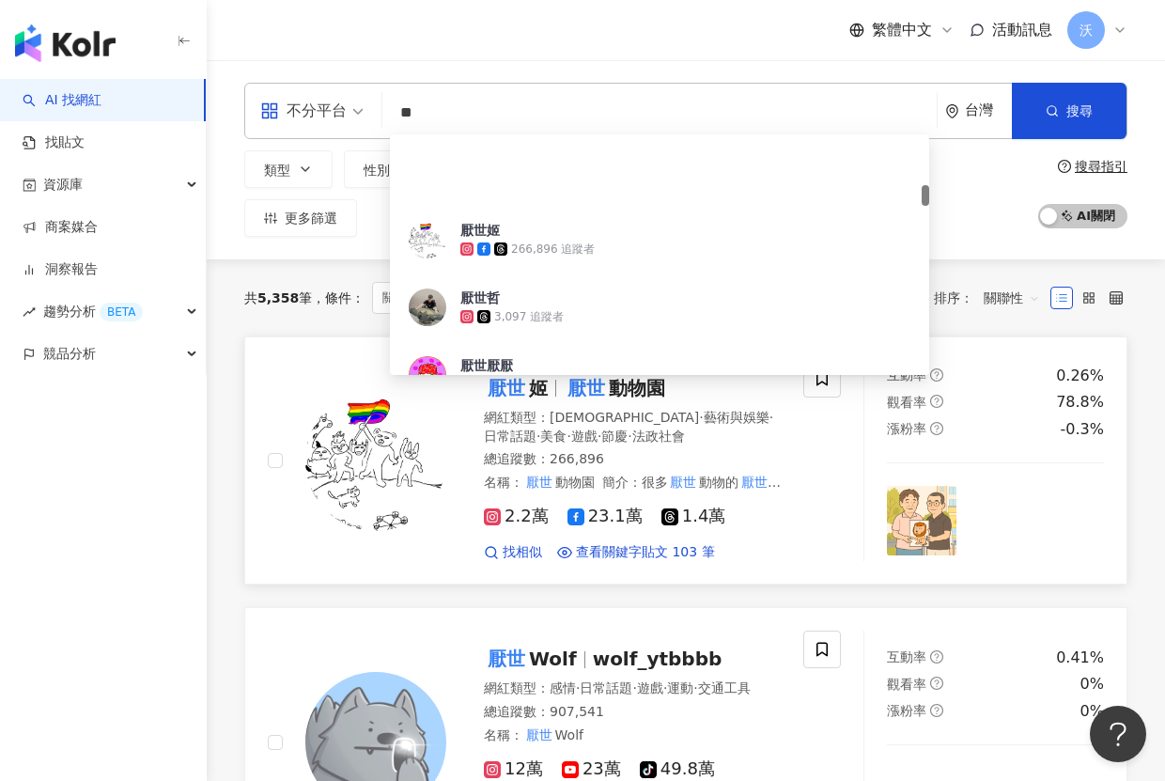
scroll to position [564, 0]
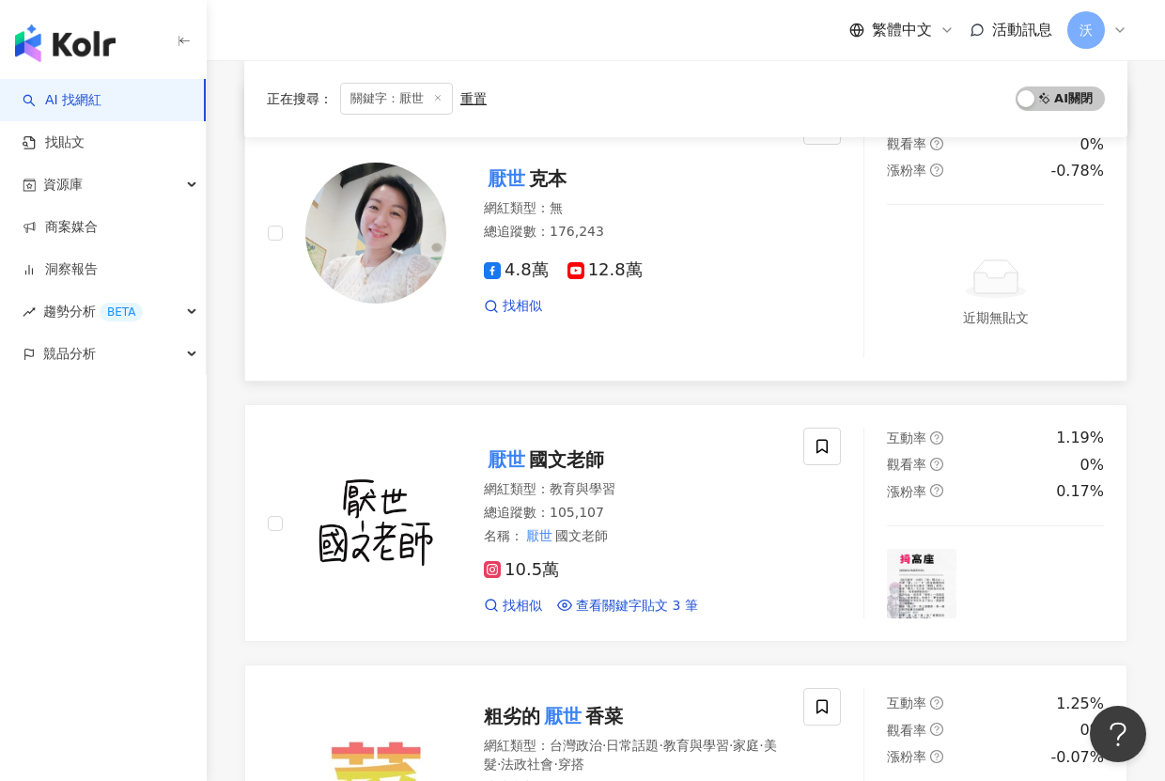
scroll to position [1692, 0]
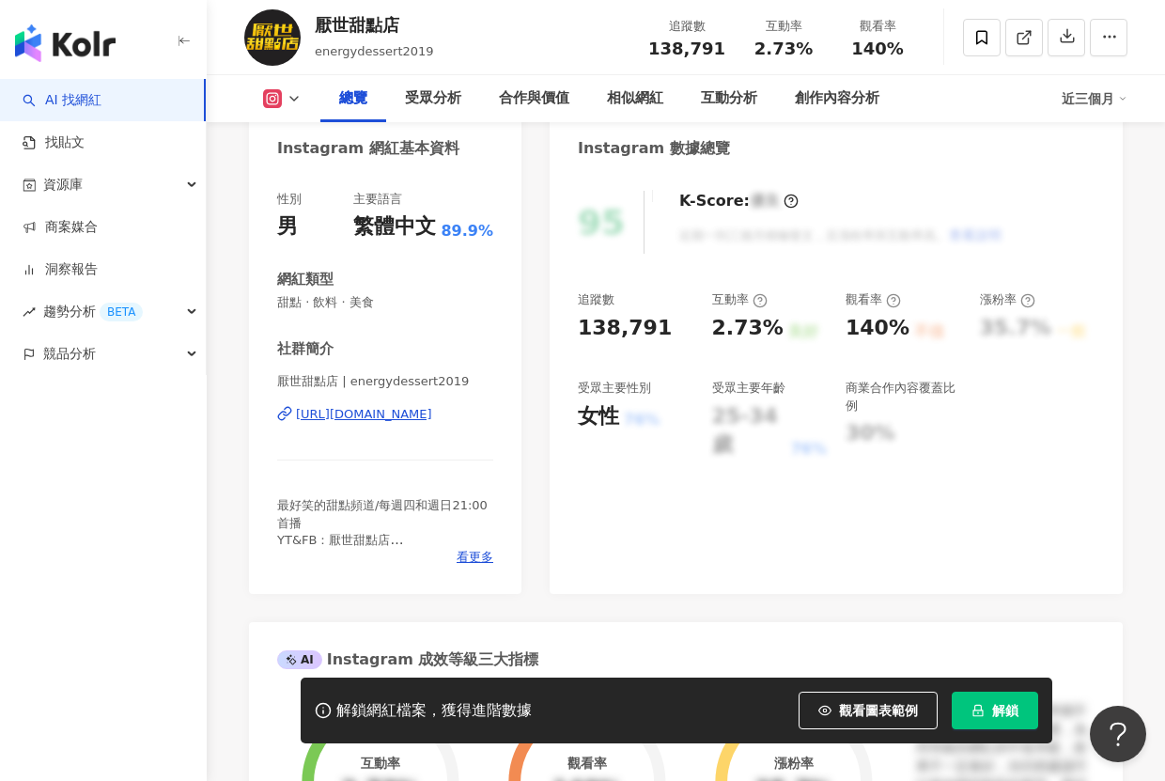
scroll to position [188, 0]
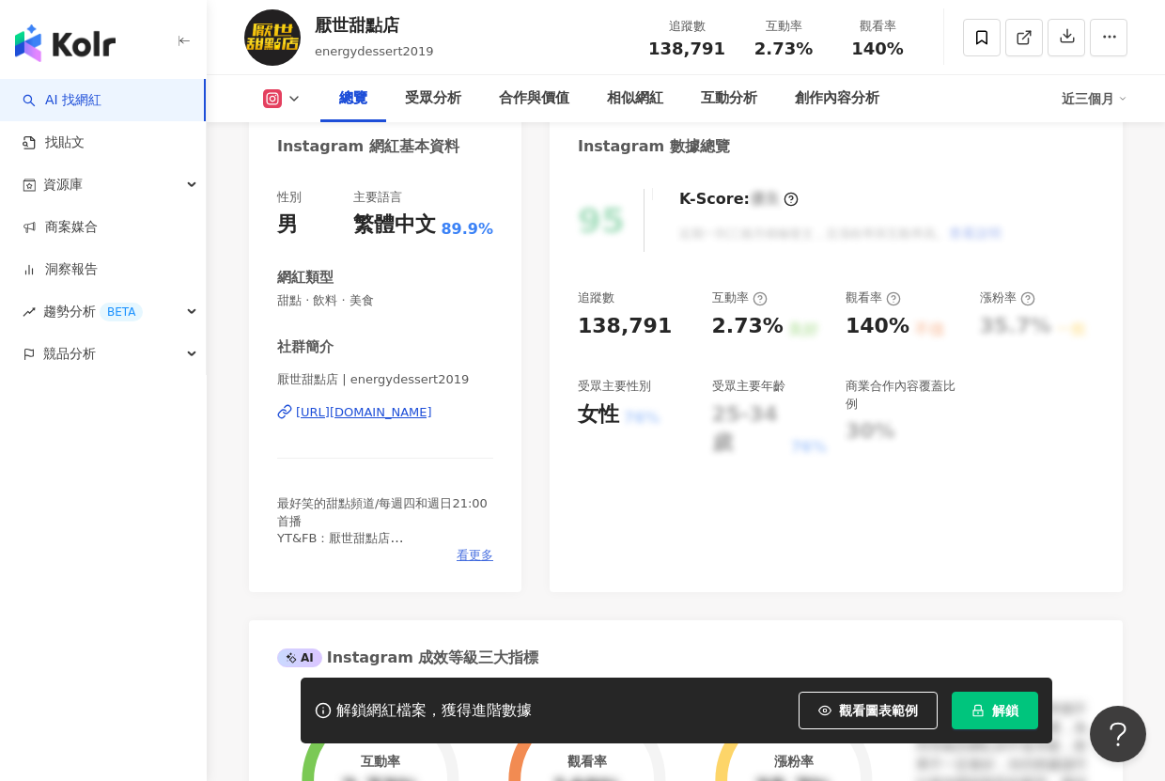
click at [464, 554] on span "看更多" at bounding box center [475, 555] width 37 height 17
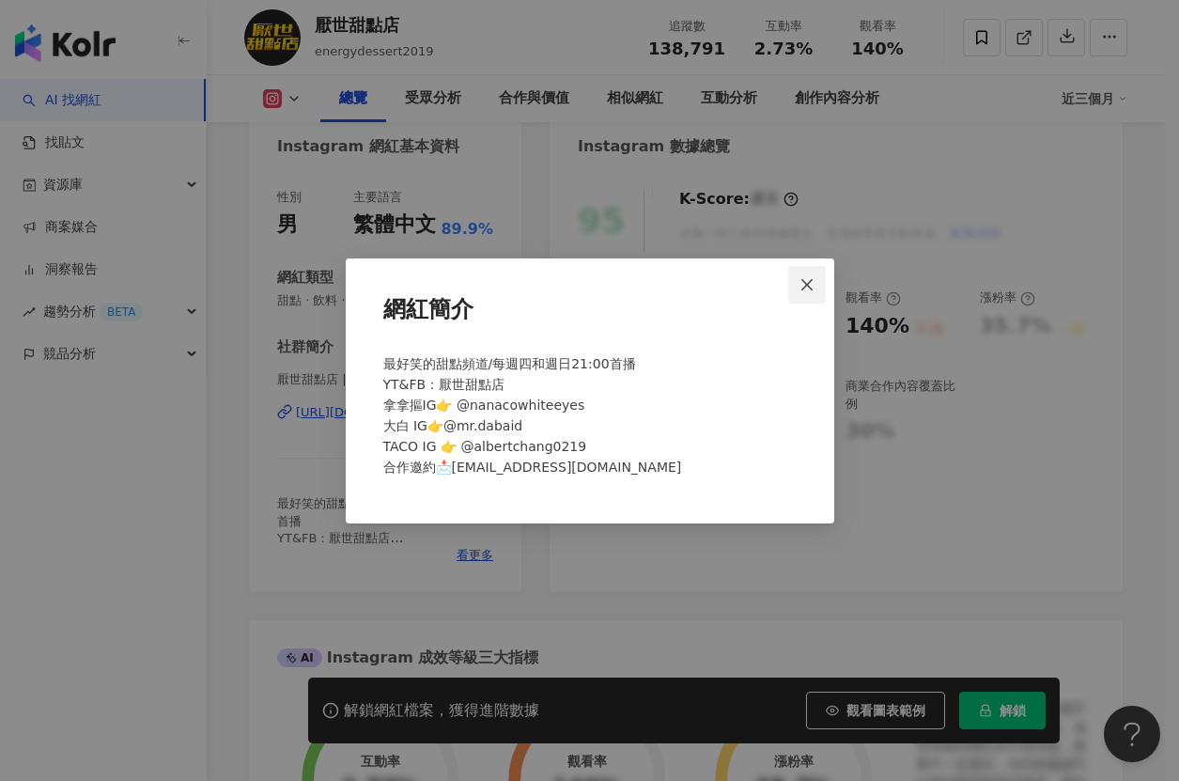
click at [804, 285] on icon "close" at bounding box center [807, 284] width 15 height 15
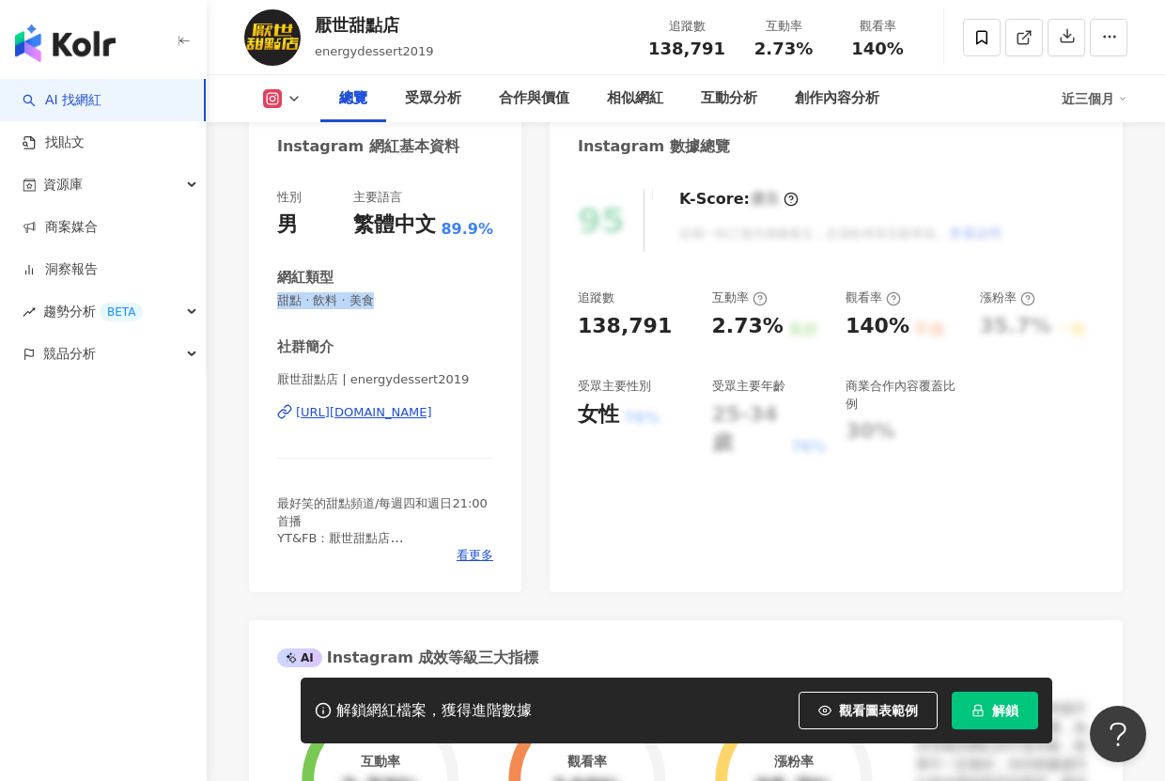
drag, startPoint x: 395, startPoint y: 301, endPoint x: 272, endPoint y: 304, distance: 123.1
click at [272, 304] on div "性別 男 主要語言 繁體中文 89.9% 網紅類型 甜點 · 飲料 · 美食 社群簡介 厭世甜點店 | energydessert2019 [URL][DOM…" at bounding box center [385, 381] width 273 height 422
click at [407, 304] on span "甜點 · 飲料 · 美食" at bounding box center [385, 300] width 216 height 17
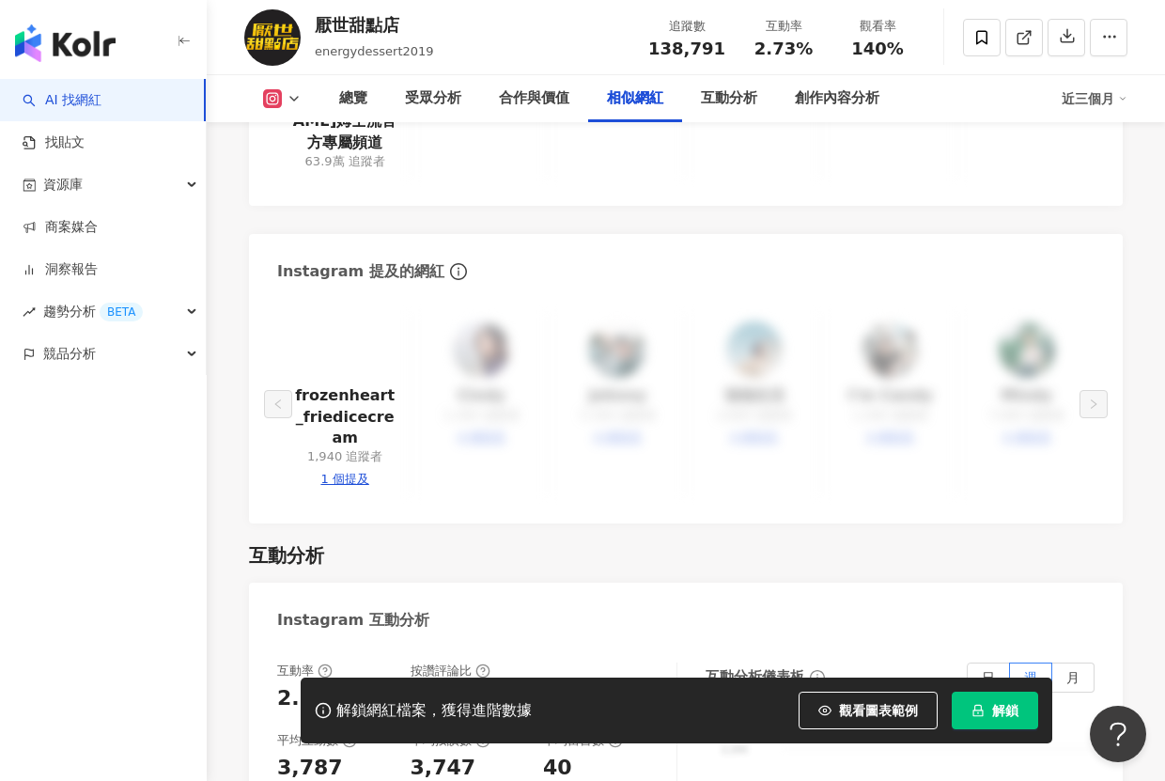
scroll to position [3195, 0]
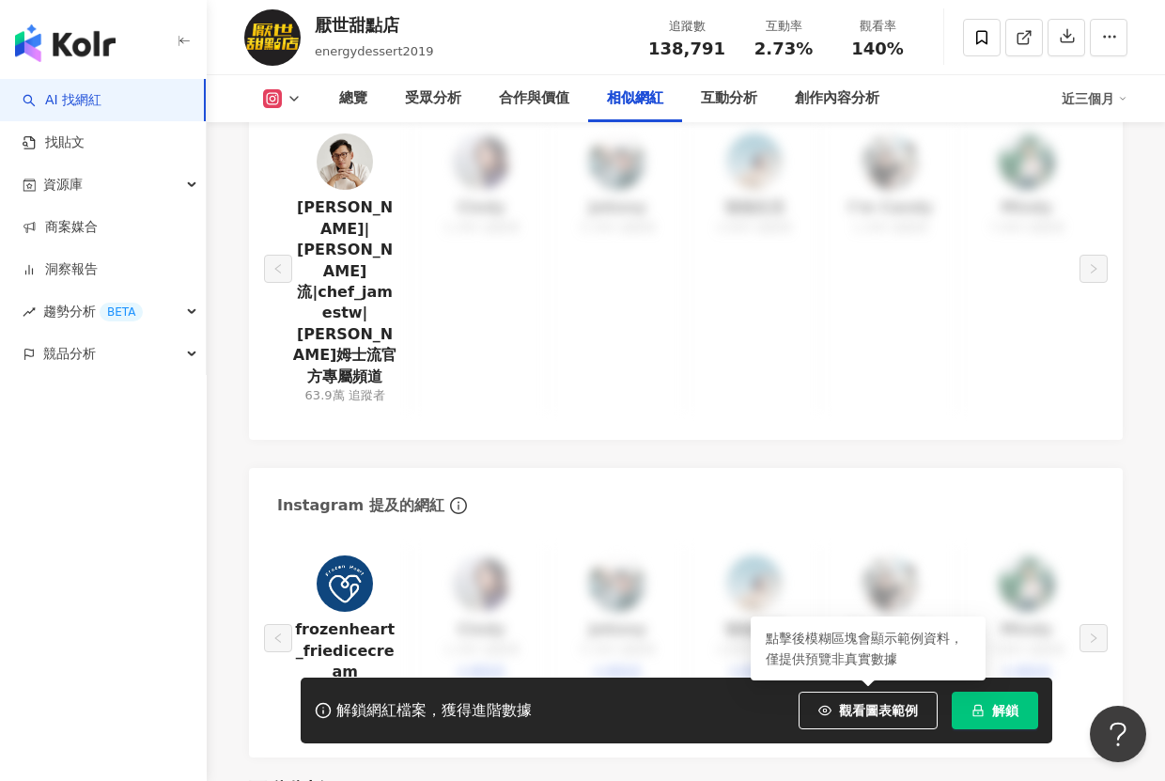
click at [954, 708] on button "解鎖" at bounding box center [995, 711] width 86 height 38
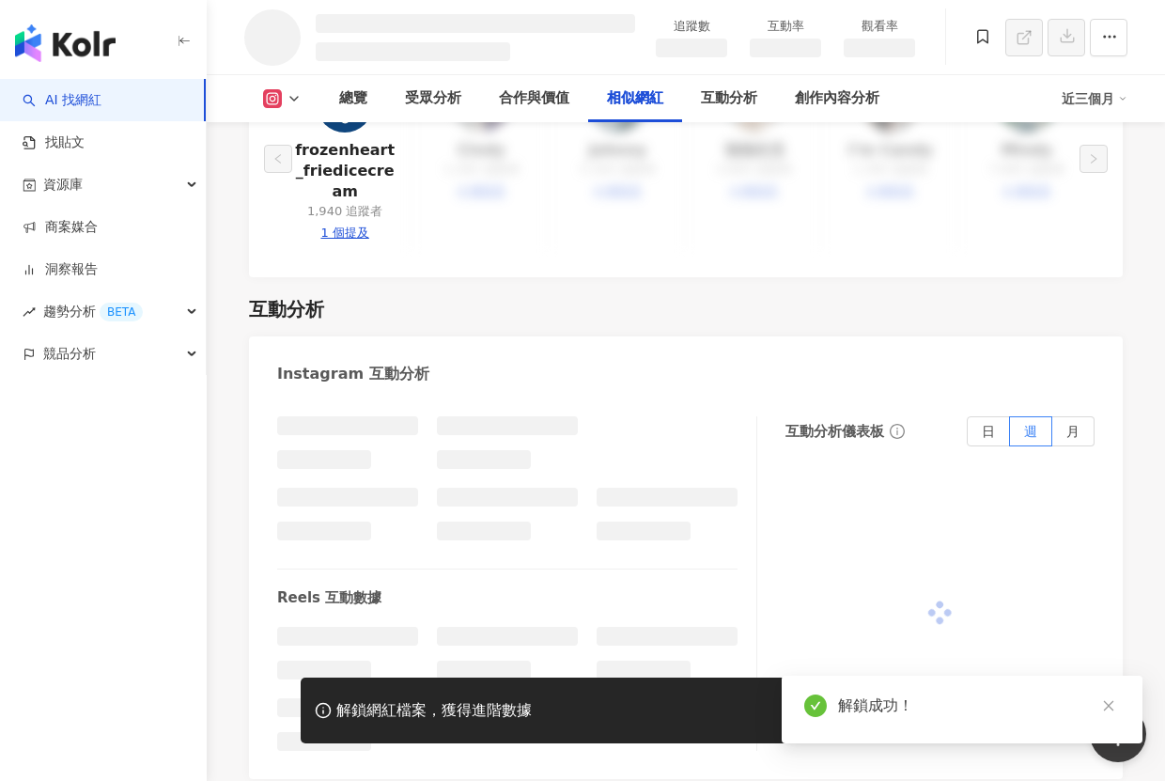
scroll to position [3175, 0]
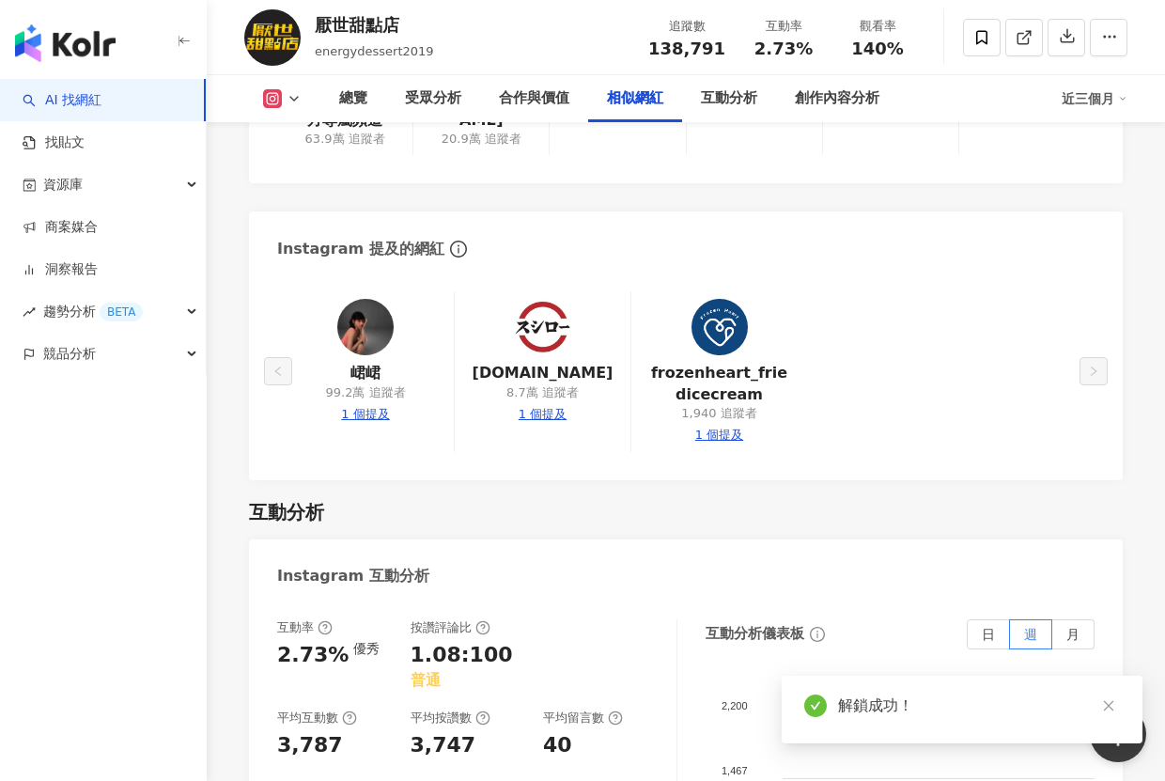
scroll to position [3414, 0]
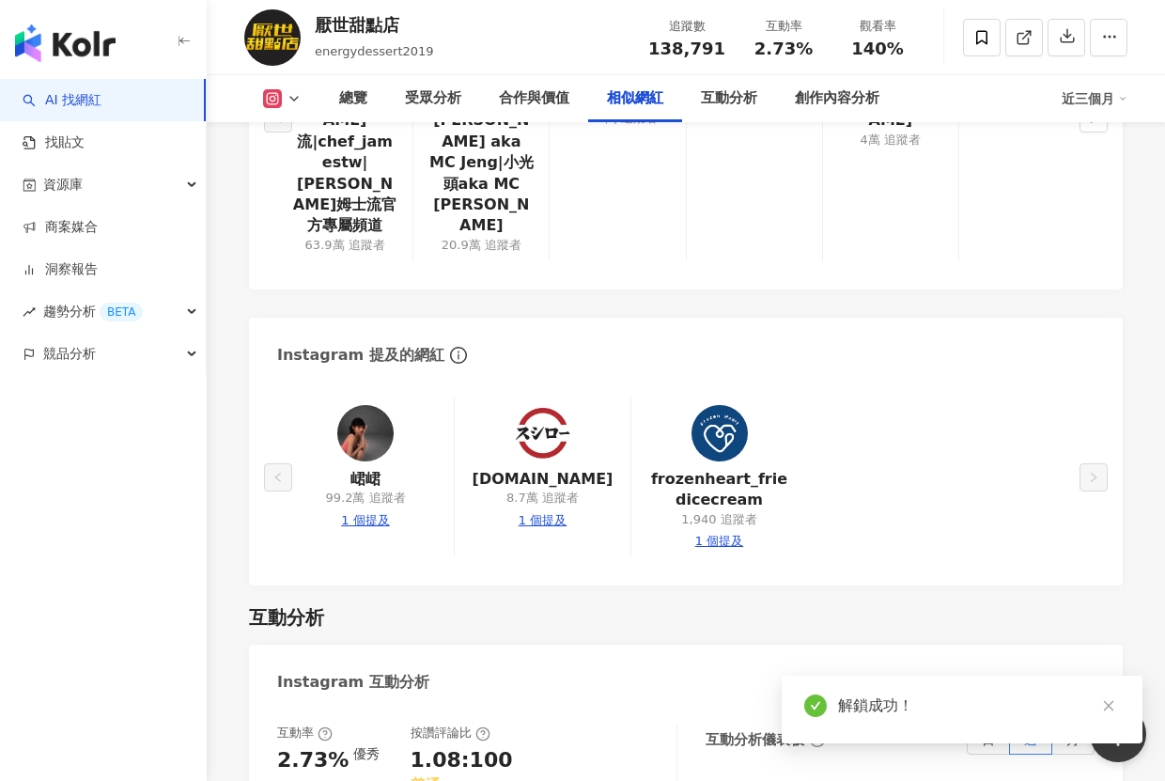
click at [845, 379] on div "峮峮 99.2萬 追蹤者 1 個提及 sushiro.tw 8.7萬 追蹤者 1 個提及 frozenheart_friedicecream 1,940 追蹤…" at bounding box center [686, 482] width 874 height 207
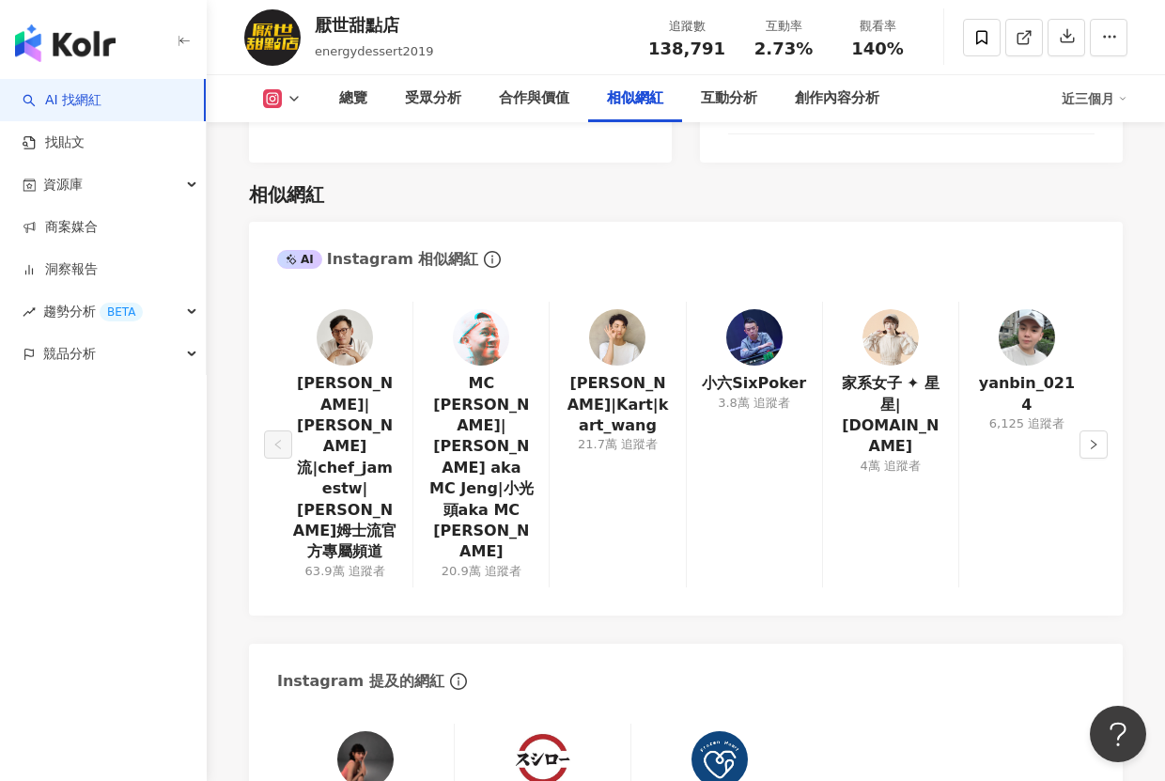
scroll to position [3054, 0]
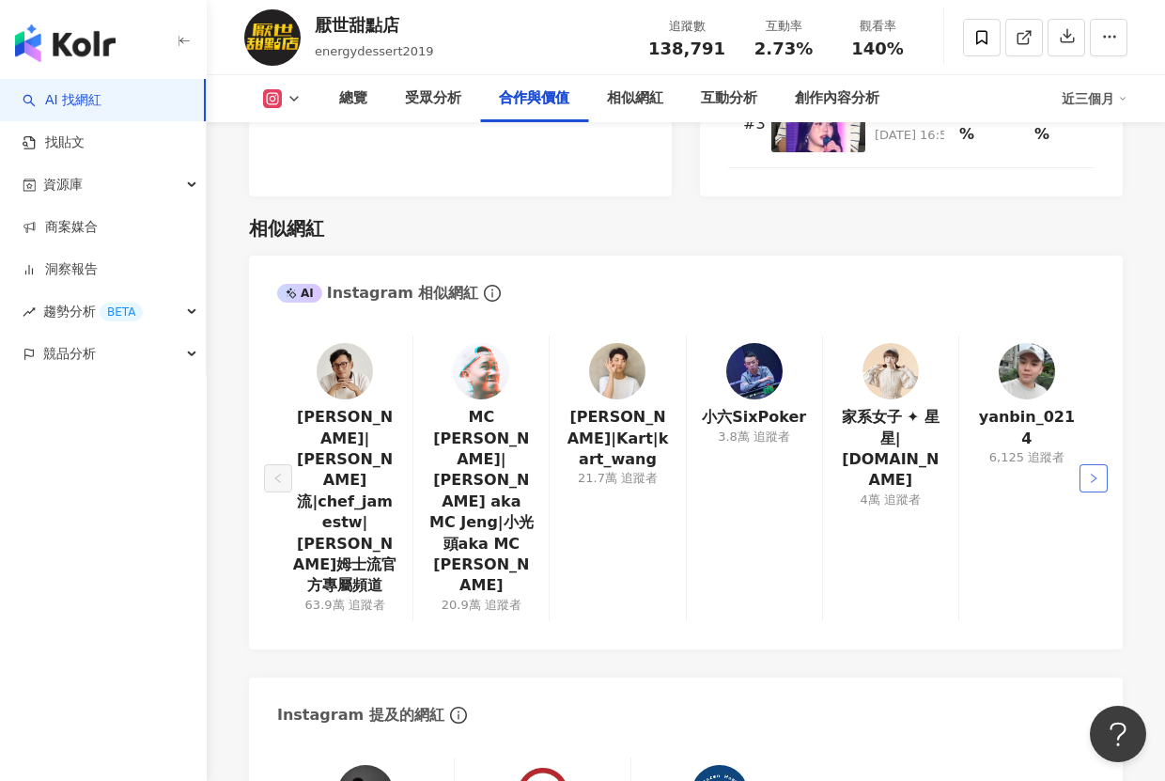
click at [1091, 473] on icon "right" at bounding box center [1093, 478] width 11 height 11
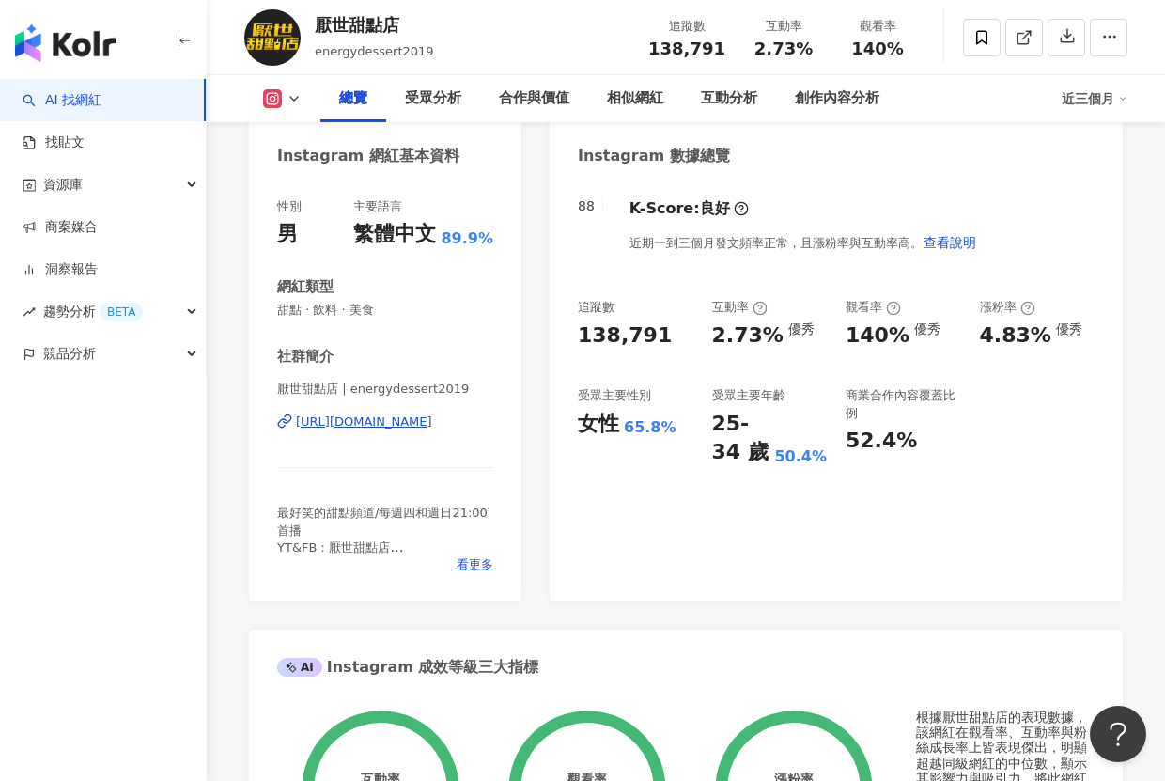
scroll to position [0, 0]
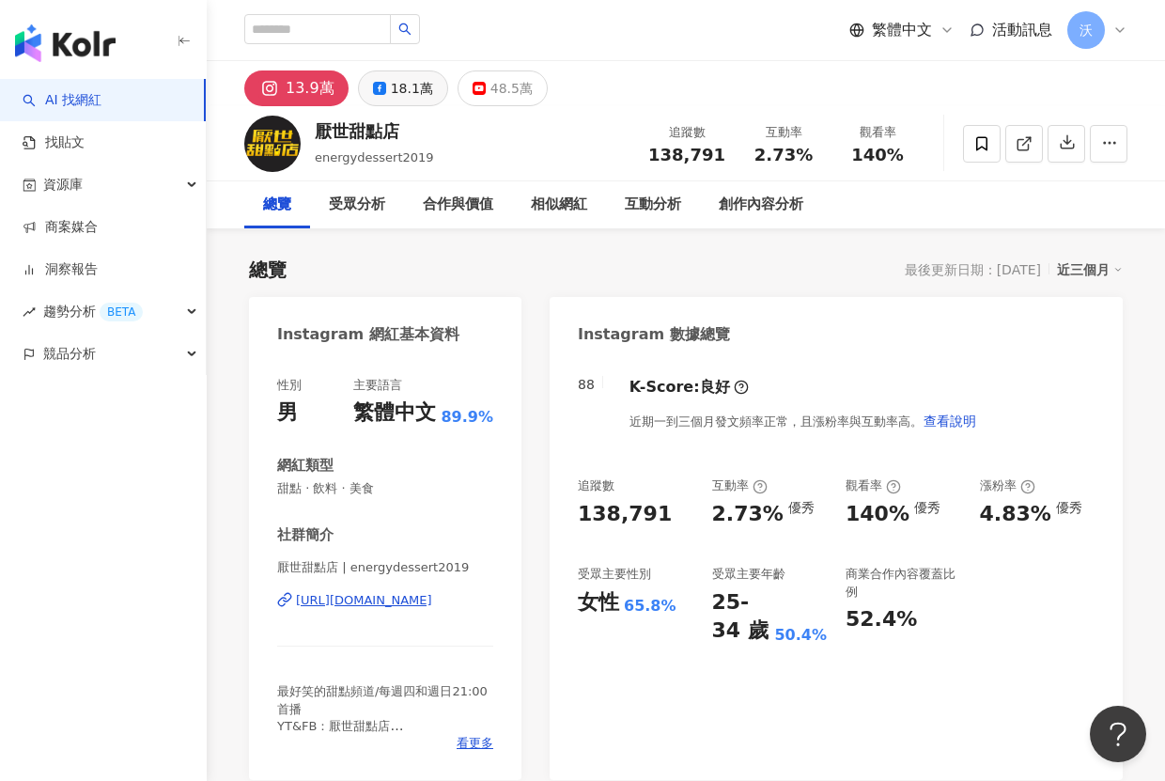
click at [391, 100] on div "18.1萬" at bounding box center [412, 88] width 42 height 26
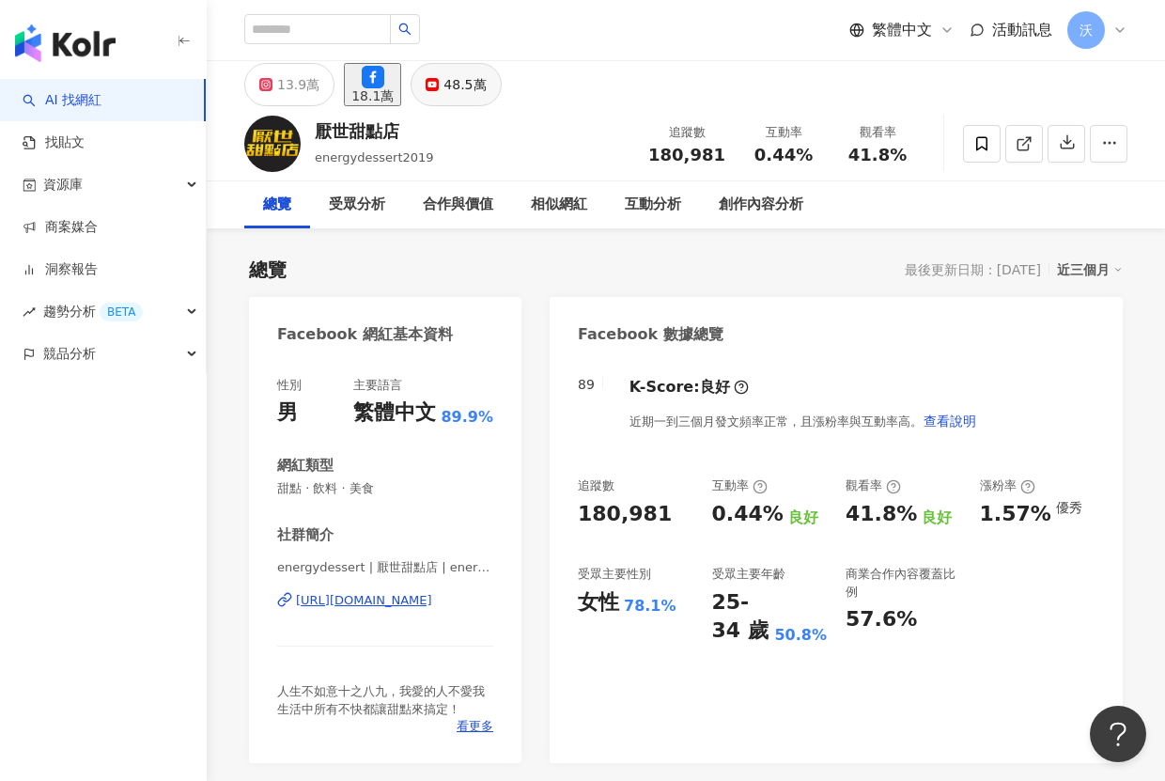
click at [486, 95] on div "48.5萬" at bounding box center [465, 84] width 42 height 26
click at [298, 96] on div "13.9萬" at bounding box center [298, 84] width 42 height 26
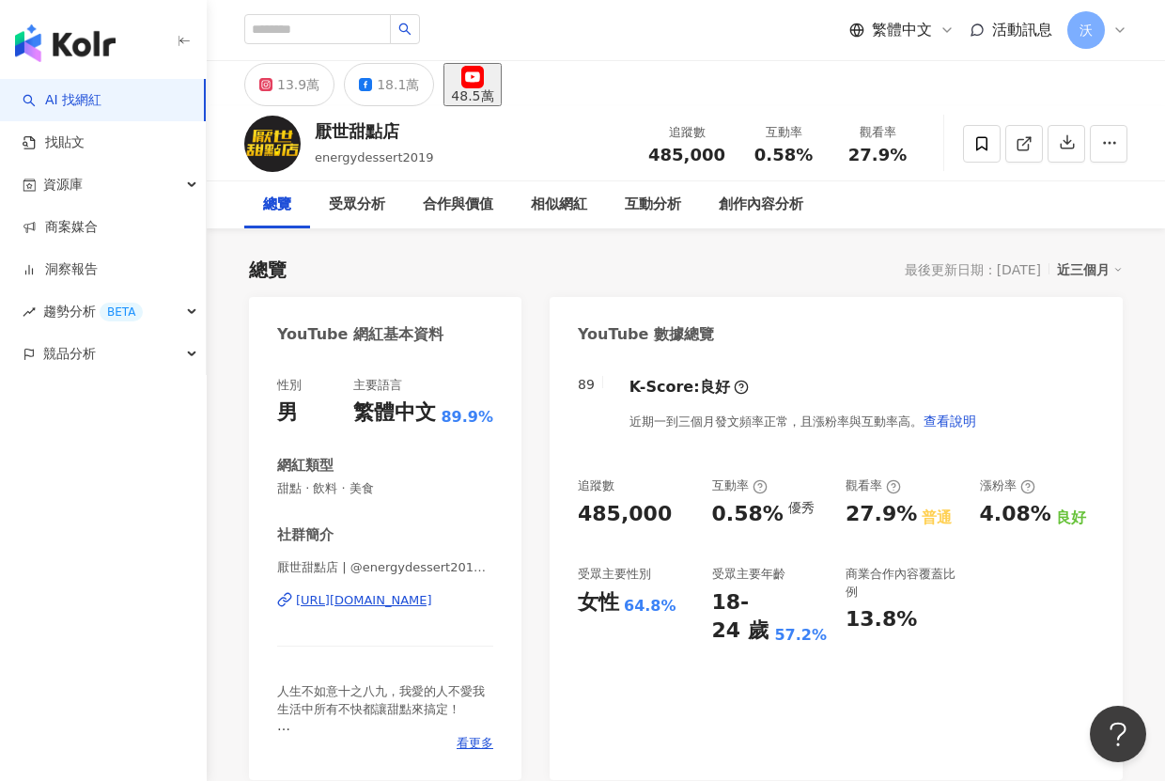
click at [377, 601] on div "https://www.youtube.com/channel/UChDYtWoZDndUFoVSyEzx_og" at bounding box center [364, 600] width 136 height 17
click at [263, 205] on div "總覽" at bounding box center [277, 205] width 28 height 23
click at [256, 87] on button "13.9萬" at bounding box center [289, 84] width 90 height 43
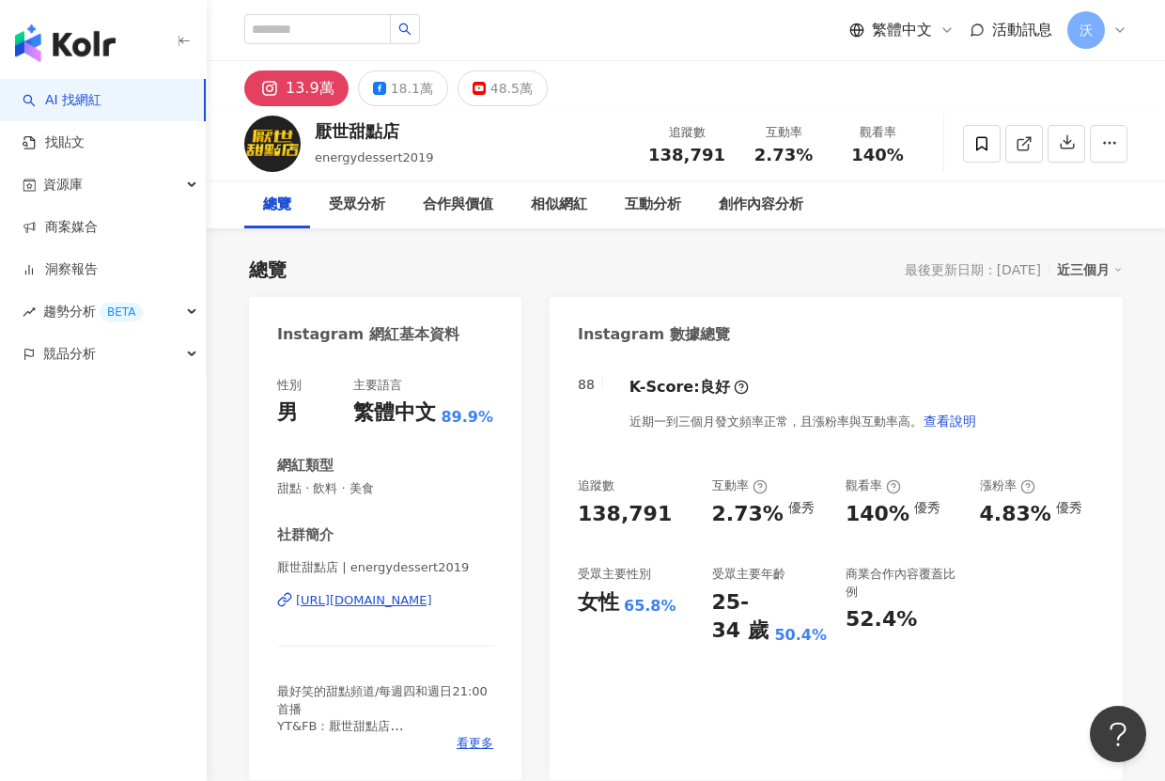
click at [427, 599] on div "[URL][DOMAIN_NAME]" at bounding box center [364, 600] width 136 height 17
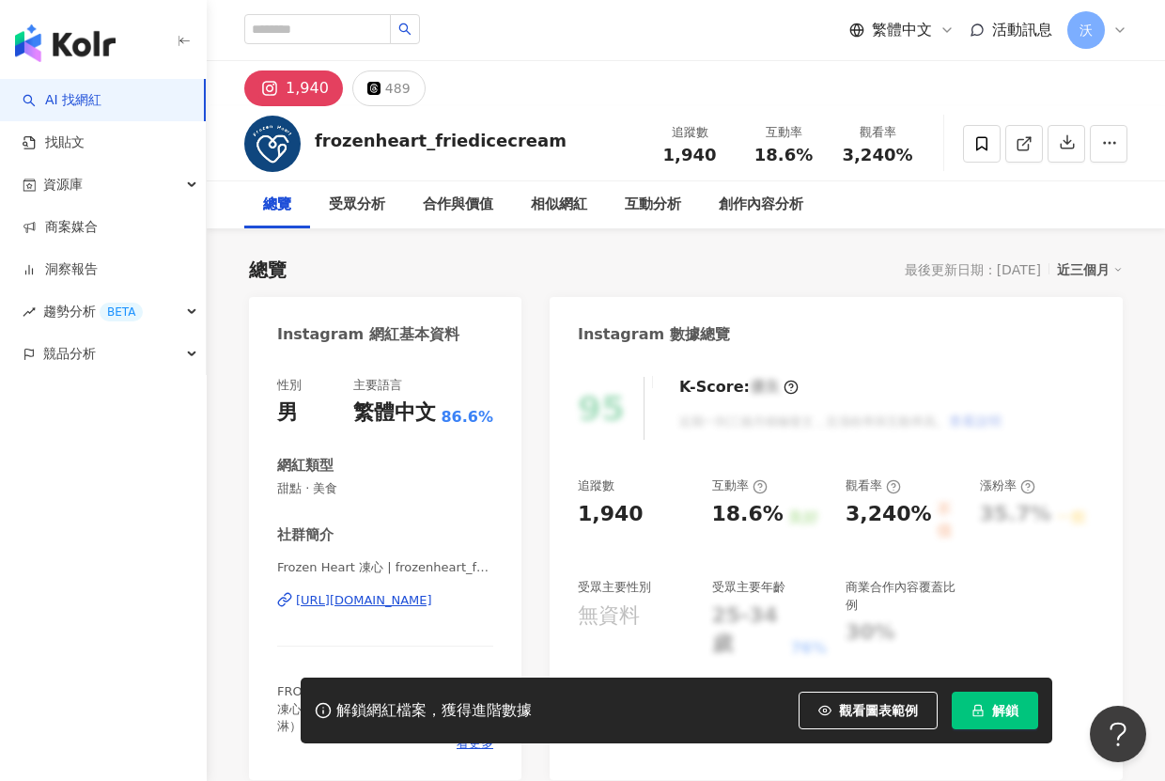
click at [395, 591] on div "Frozen Heart 凍心 | frozenheart_friedicecream https://www.instagram.com/frozenhea…" at bounding box center [385, 614] width 216 height 110
click at [393, 597] on div "https://www.instagram.com/frozenheart_friedicecream/" at bounding box center [364, 600] width 136 height 17
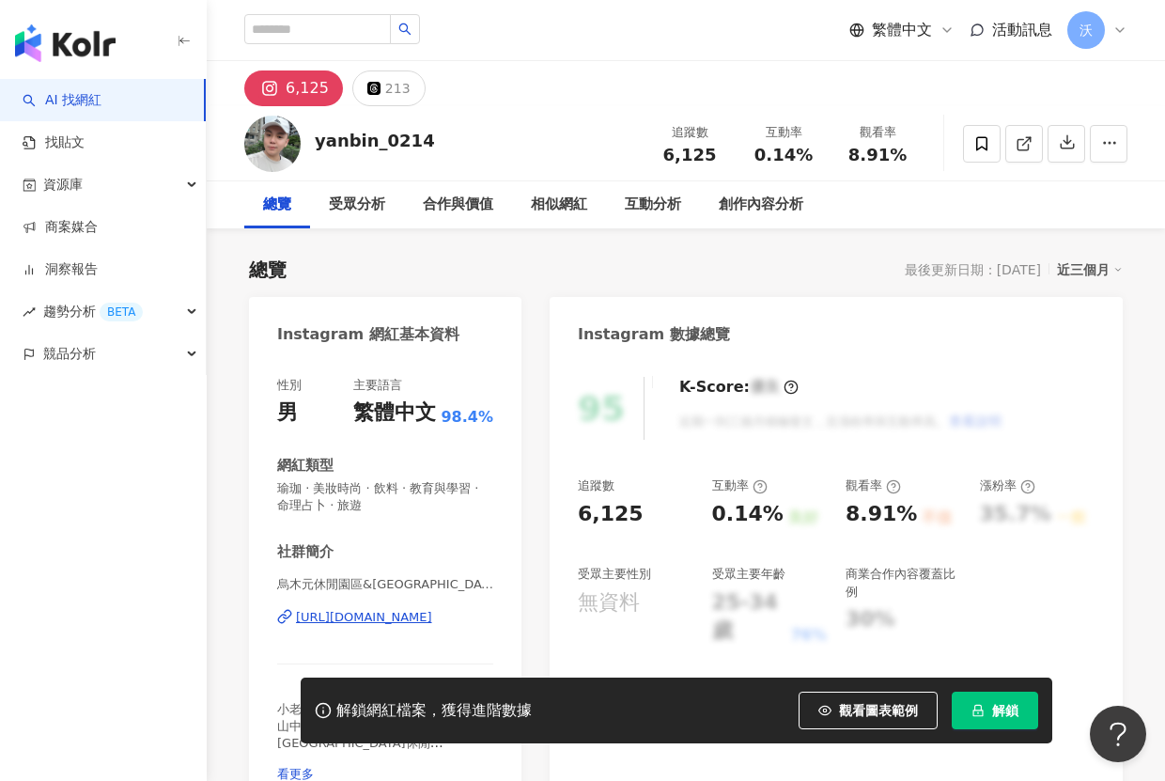
click at [397, 617] on div "[URL][DOMAIN_NAME]" at bounding box center [364, 617] width 136 height 17
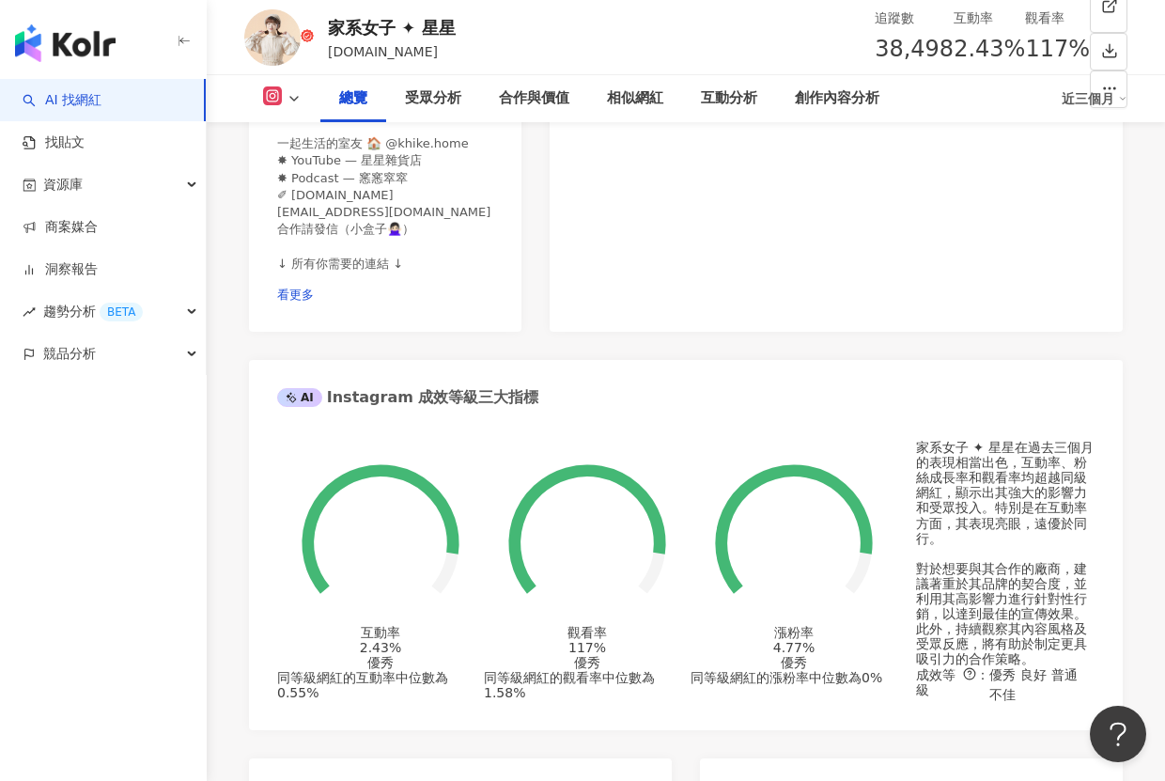
scroll to position [376, 0]
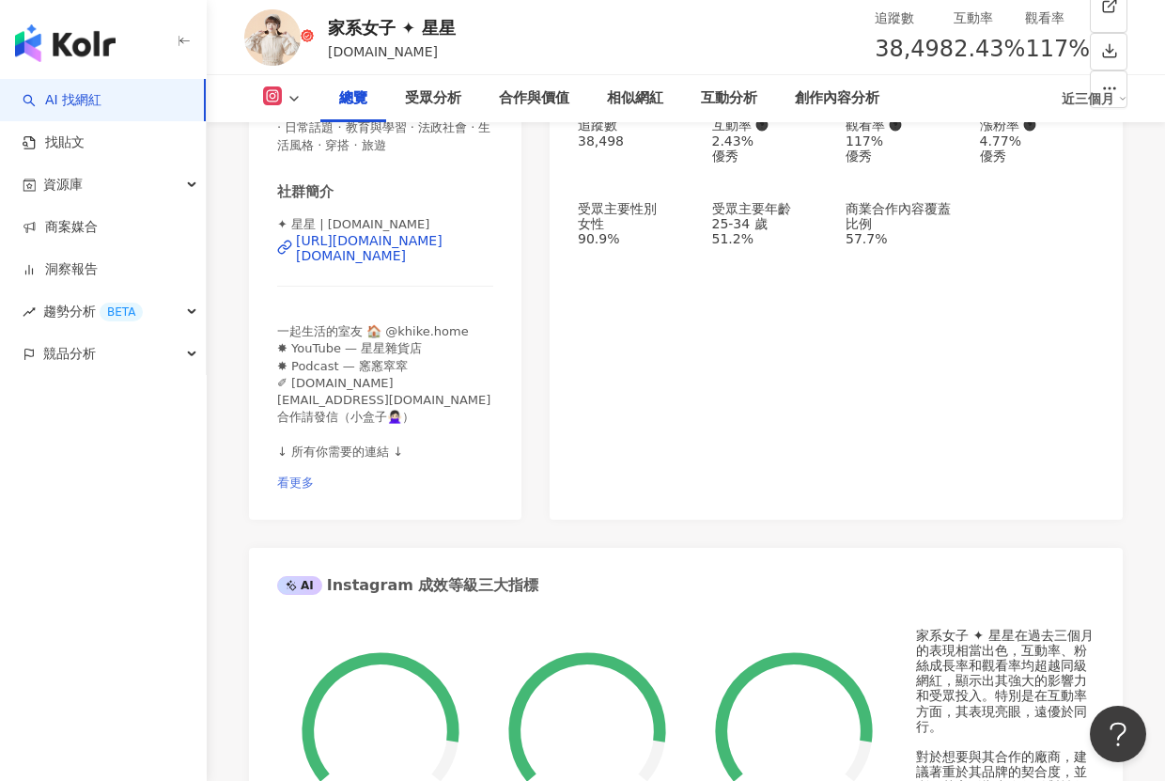
click at [314, 476] on span "看更多" at bounding box center [295, 483] width 37 height 14
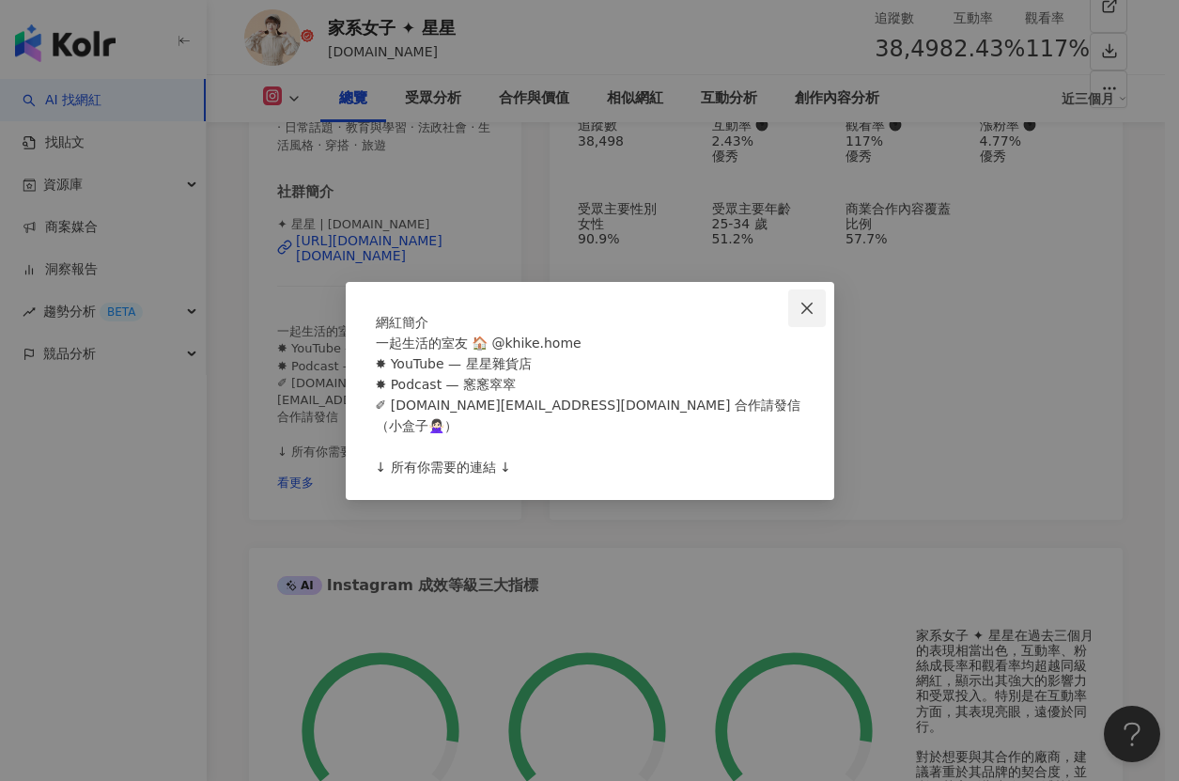
click at [806, 303] on icon "close" at bounding box center [807, 308] width 11 height 11
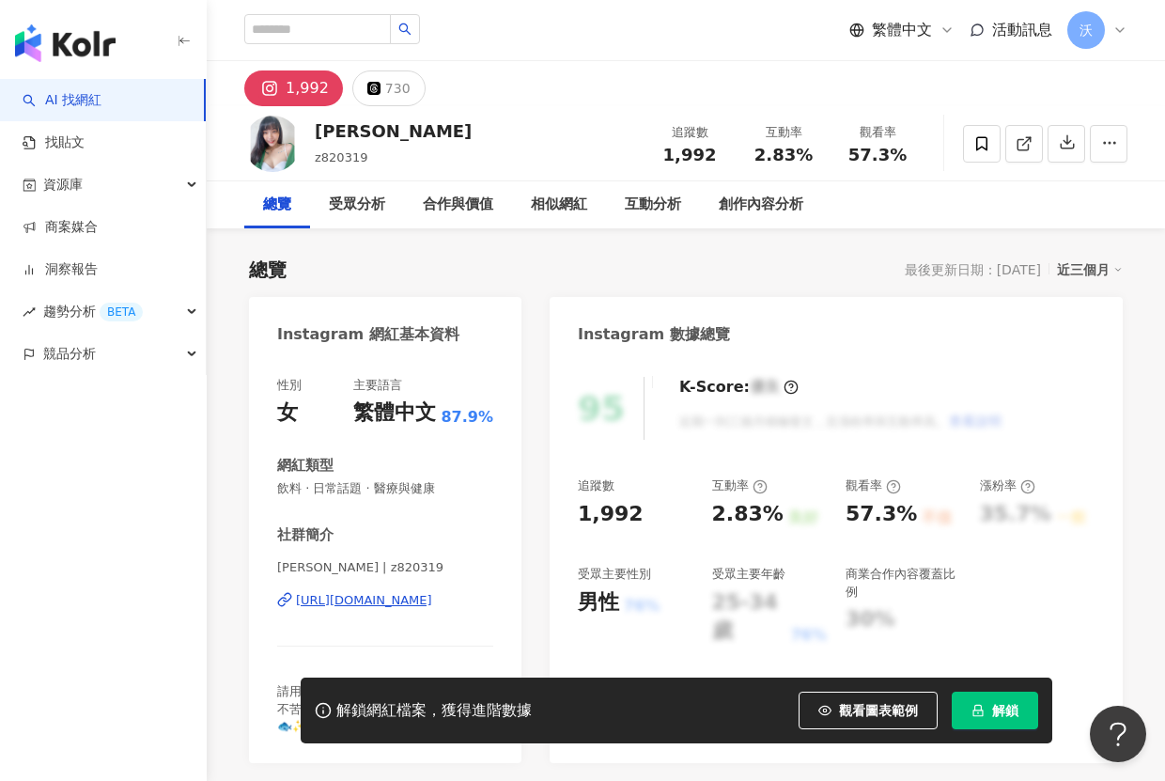
click at [388, 600] on div "[URL][DOMAIN_NAME]" at bounding box center [364, 600] width 136 height 17
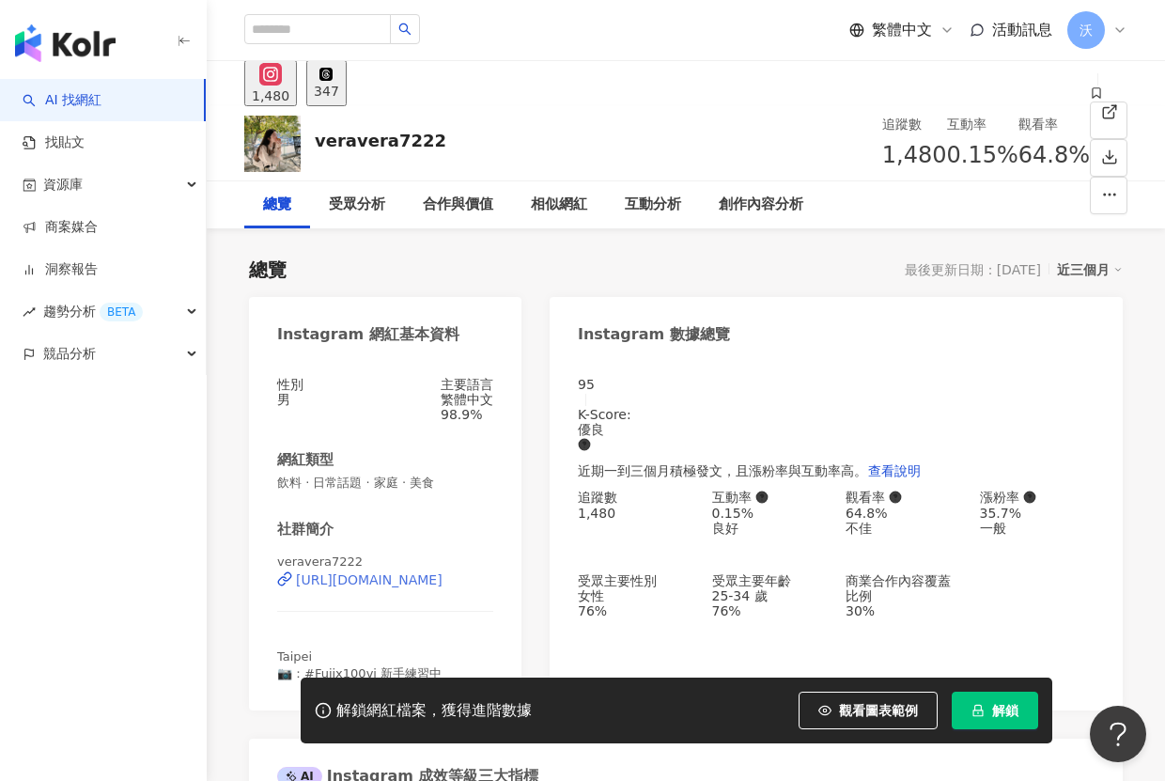
click at [397, 587] on div "https://www.instagram.com/veravera7222/" at bounding box center [369, 579] width 147 height 15
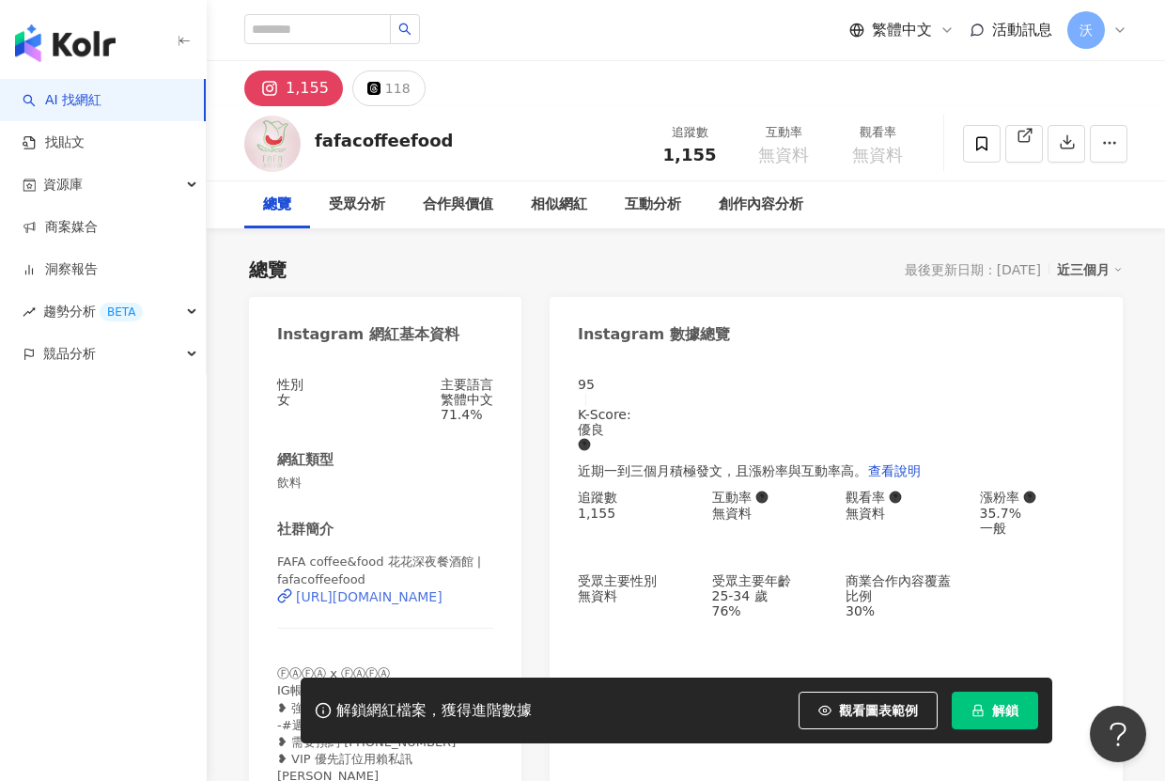
click at [428, 591] on div "FAFA coffee&food 花花深夜餐酒館 | fafacoffeefood [URL][DOMAIN_NAME]" at bounding box center [385, 603] width 216 height 98
click at [425, 598] on div "https://www.instagram.com/fafacoffeefood/" at bounding box center [369, 596] width 147 height 15
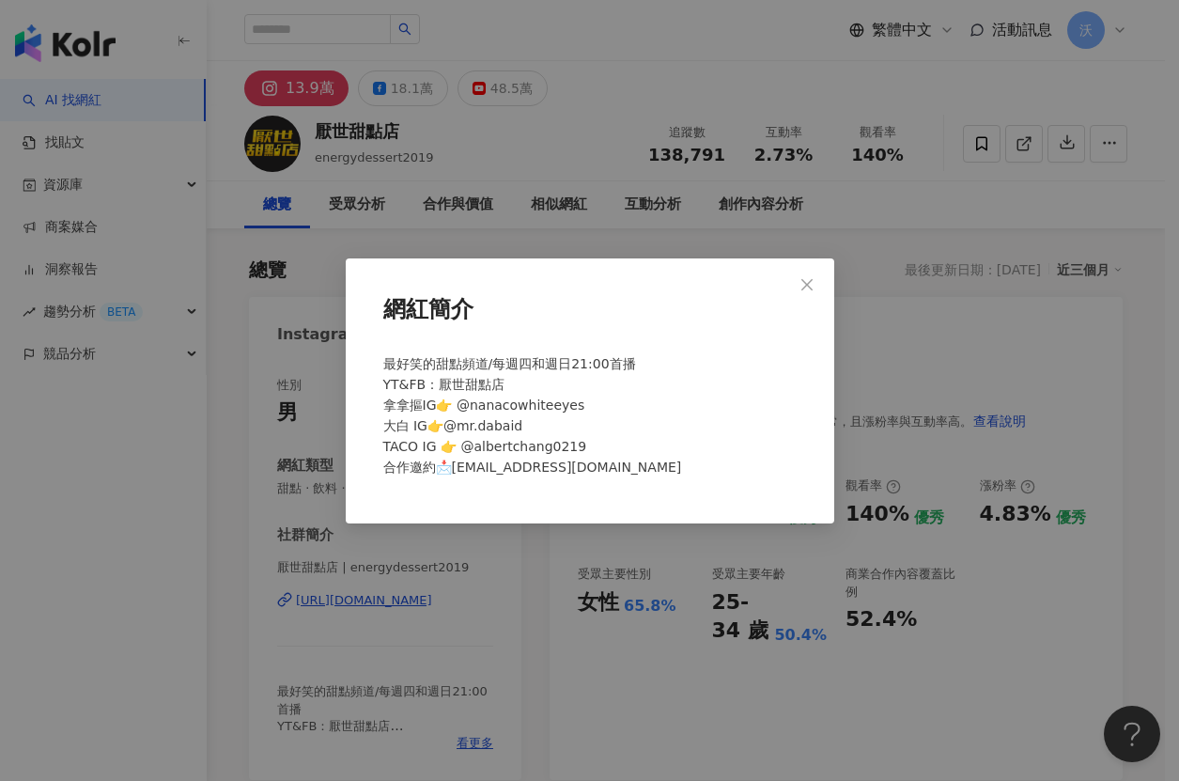
click at [567, 677] on div "網紅簡介 最好笑的甜點頻道/每週四和週日21:00首播 YT&FB：厭世甜點店 拿拿摳IG👉 @nanacowhiteeyes 大白 IG👉@mr.dabai…" at bounding box center [589, 390] width 1179 height 781
